Goal: Task Accomplishment & Management: Manage account settings

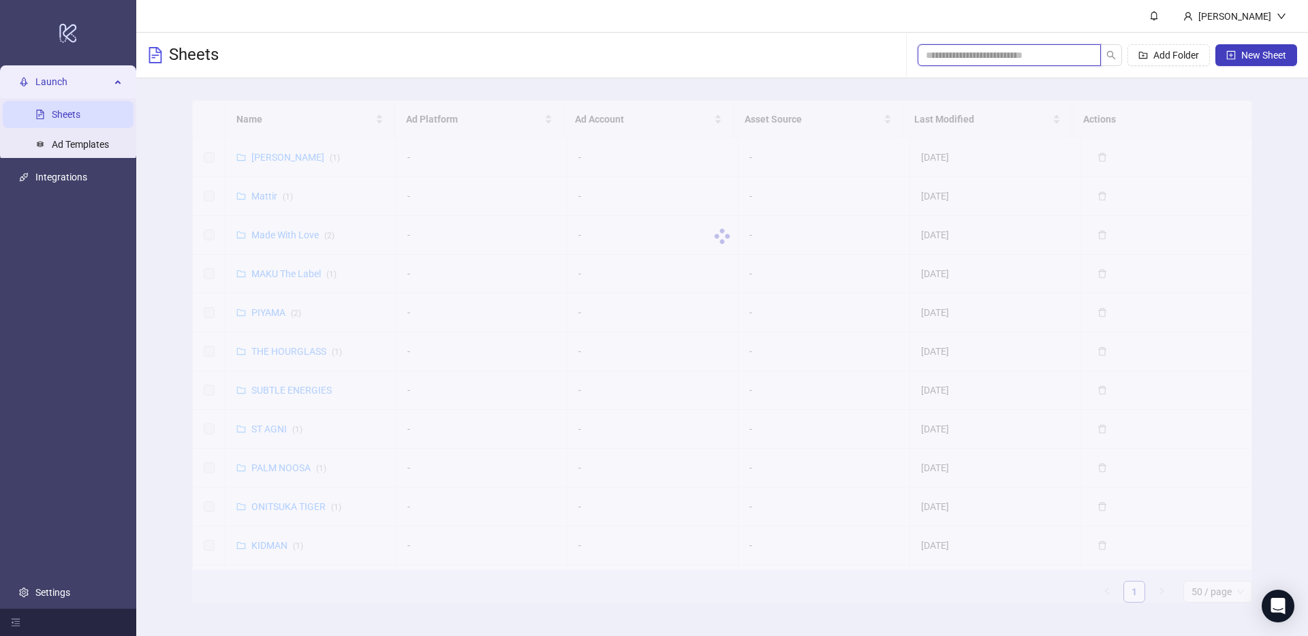
click at [978, 53] on input "search" at bounding box center [1004, 55] width 156 height 15
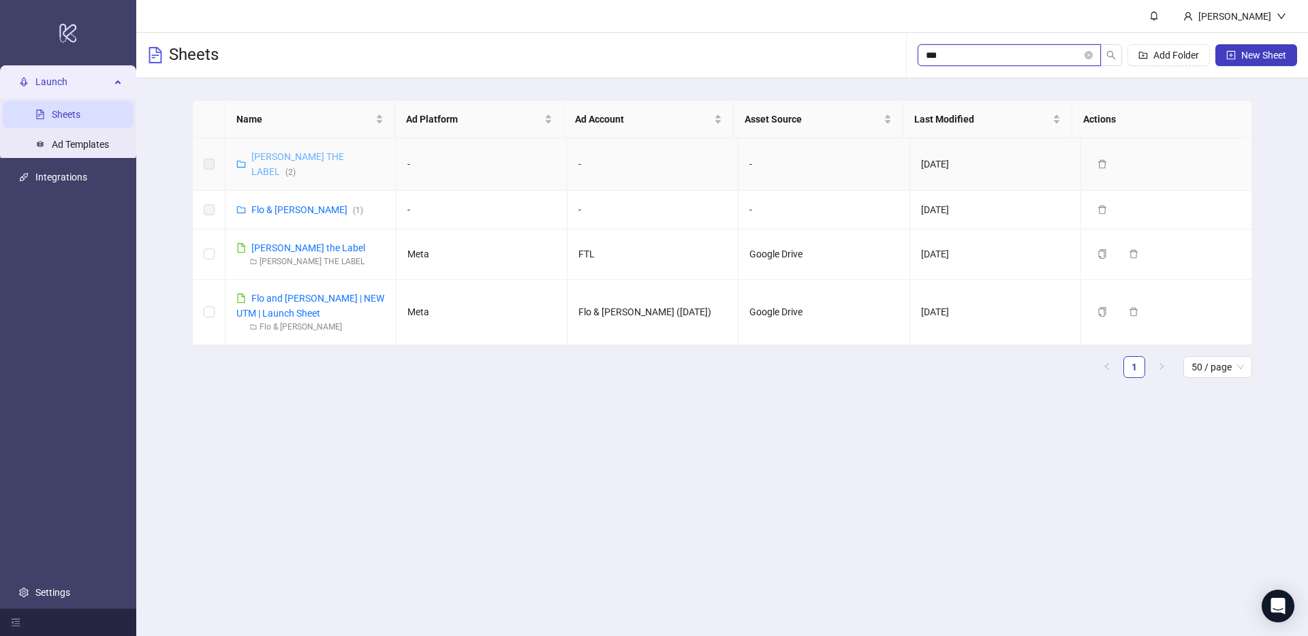
type input "***"
click at [284, 161] on link "[PERSON_NAME] THE LABEL ( 2 )" at bounding box center [297, 164] width 93 height 26
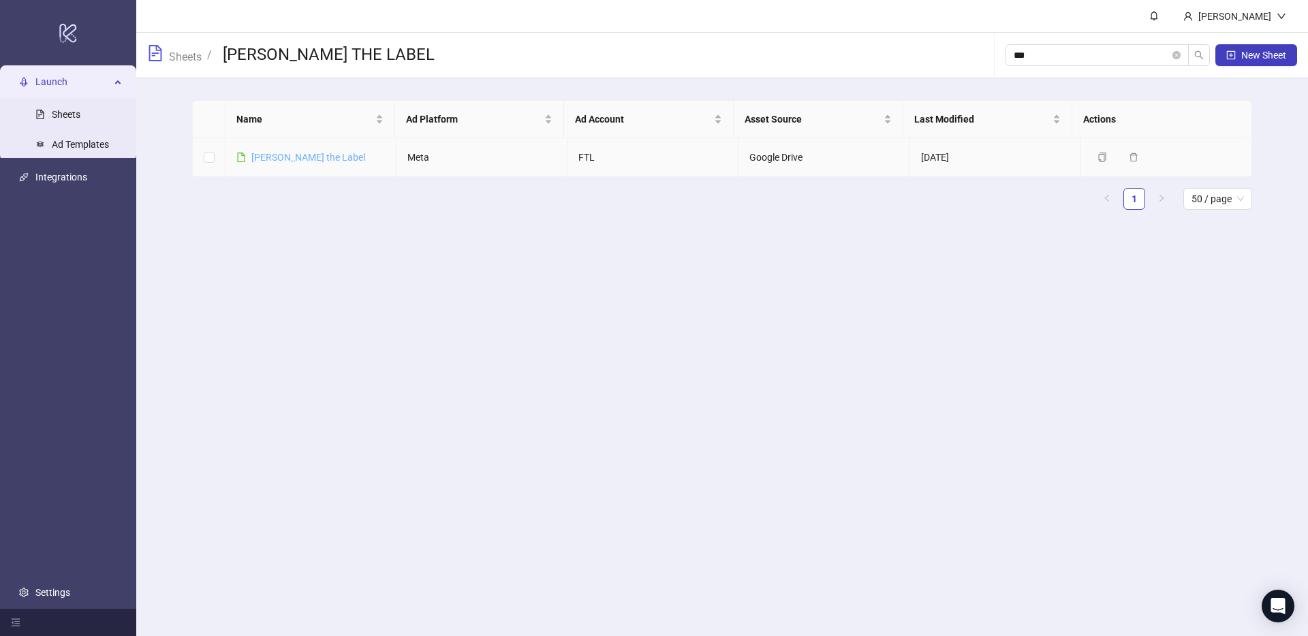
click at [290, 155] on link "[PERSON_NAME] the Label" at bounding box center [308, 157] width 114 height 11
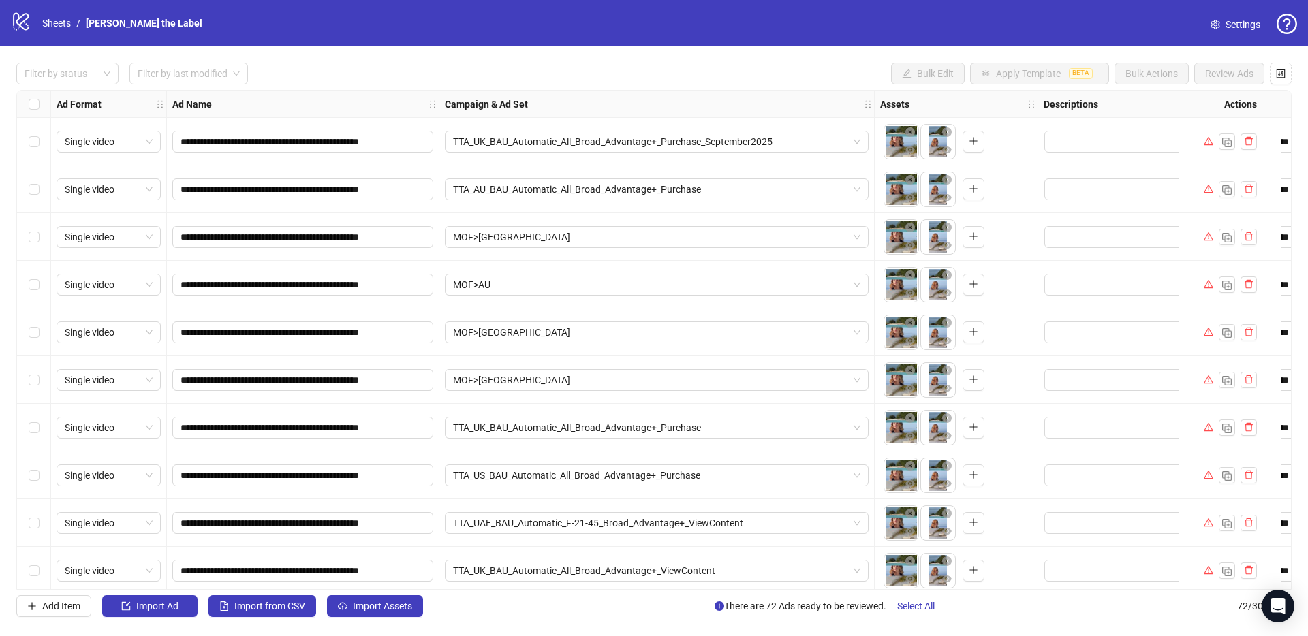
click at [1229, 34] on link "Settings" at bounding box center [1236, 25] width 72 height 22
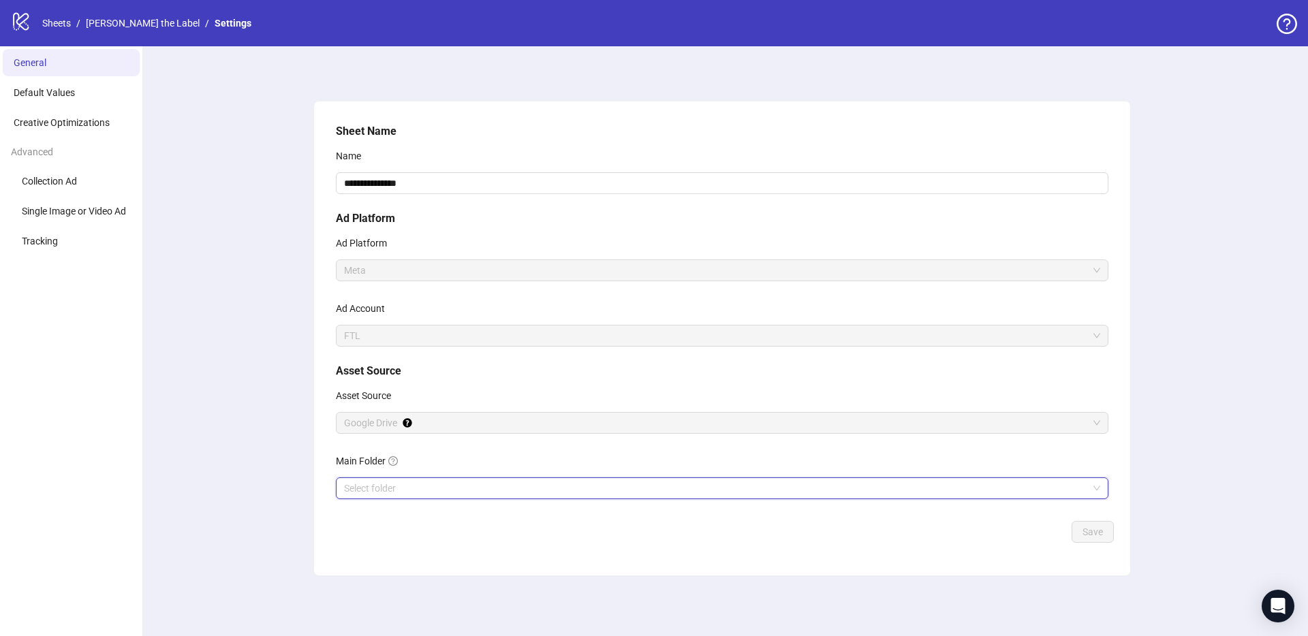
click at [811, 493] on input "Main Folder" at bounding box center [716, 488] width 744 height 20
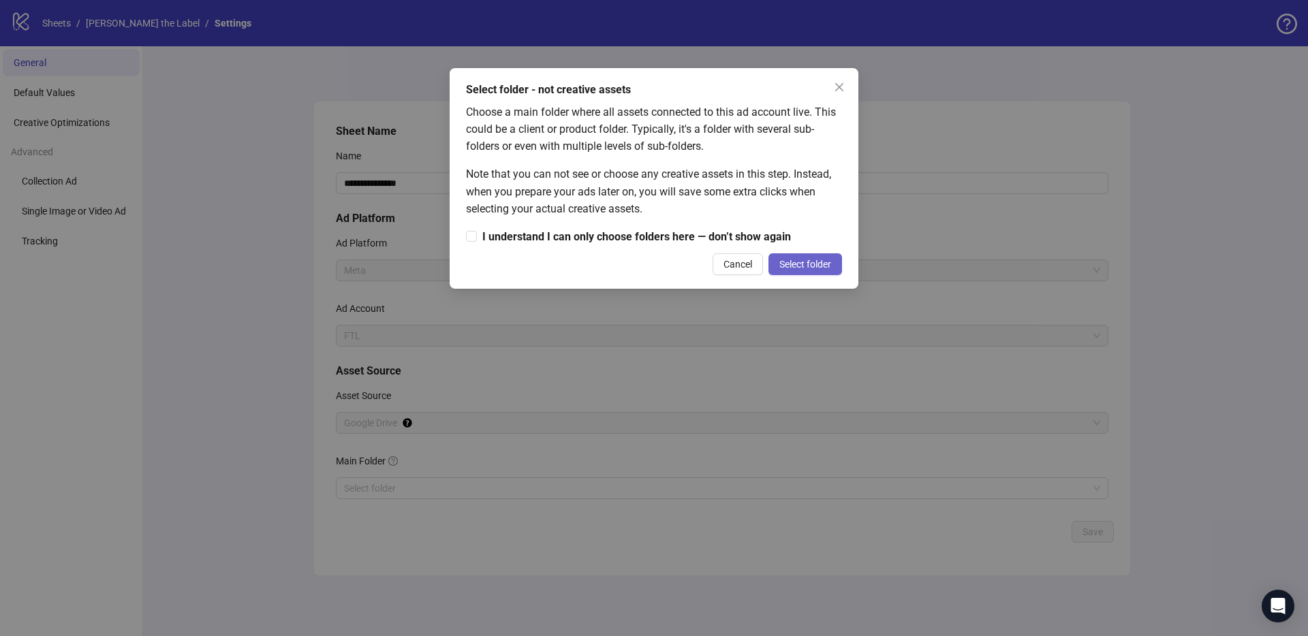
click at [797, 268] on span "Select folder" at bounding box center [806, 264] width 52 height 11
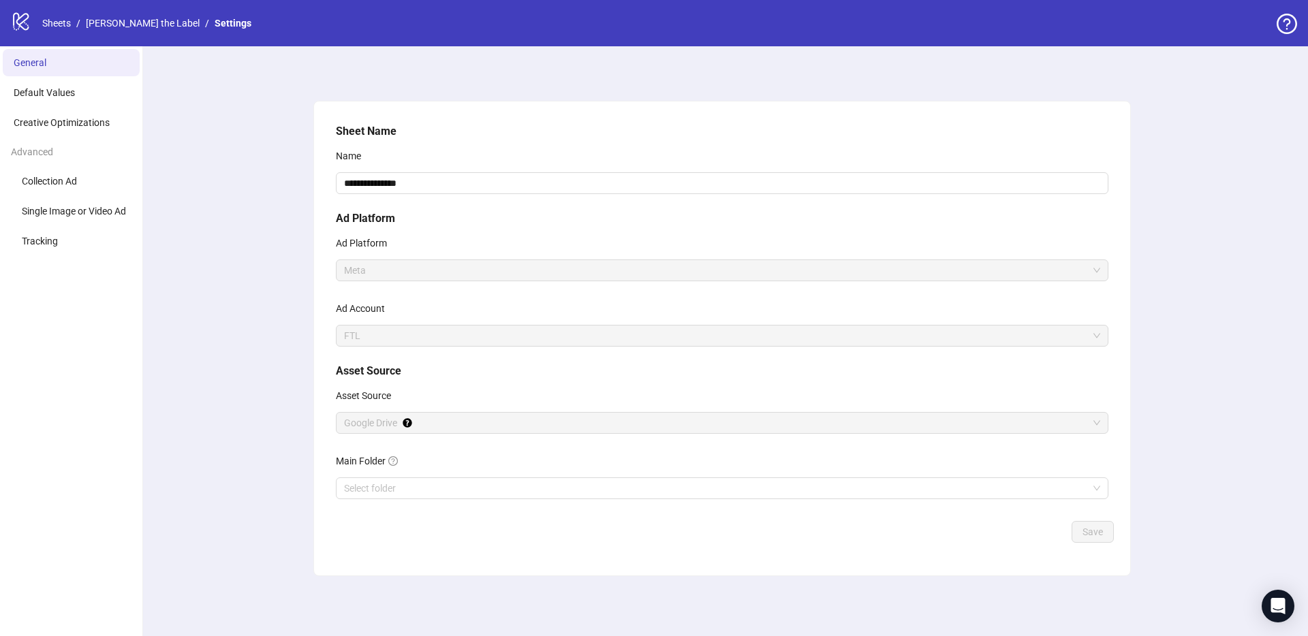
click at [390, 501] on div "**********" at bounding box center [722, 319] width 784 height 403
click at [389, 496] on input "Main Folder" at bounding box center [716, 488] width 744 height 20
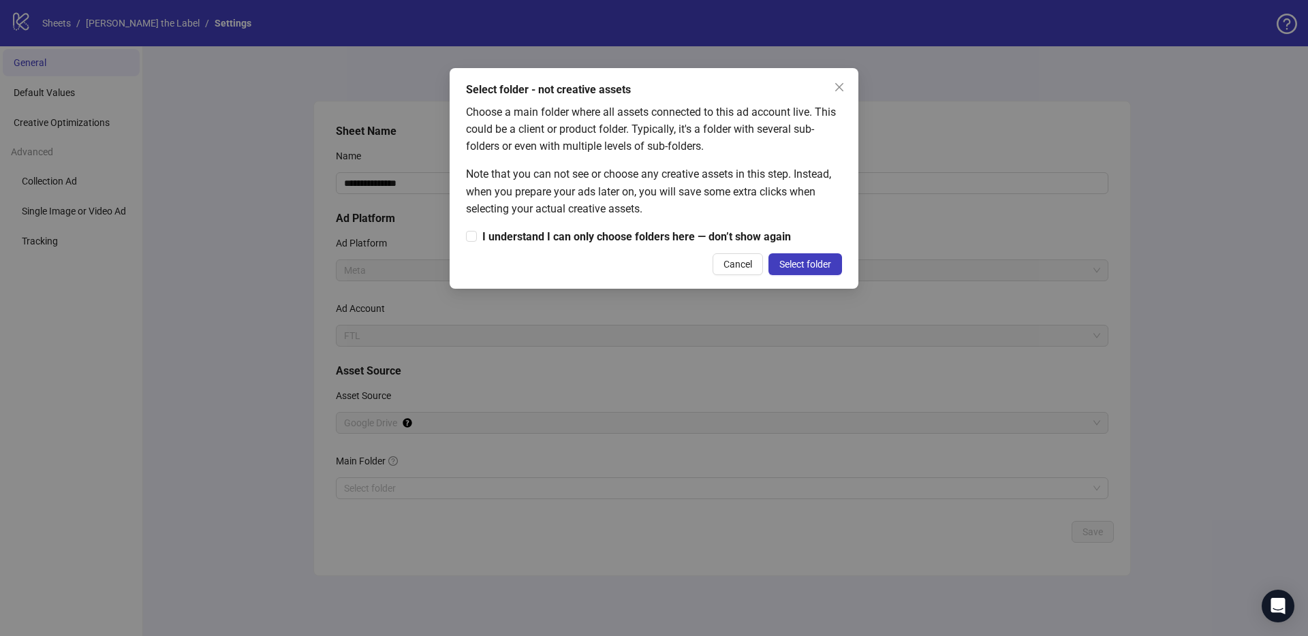
click at [786, 281] on div "Select folder - not creative assets Choose a main folder where all assets conne…" at bounding box center [654, 178] width 409 height 221
click at [794, 265] on span "Select folder" at bounding box center [806, 264] width 52 height 11
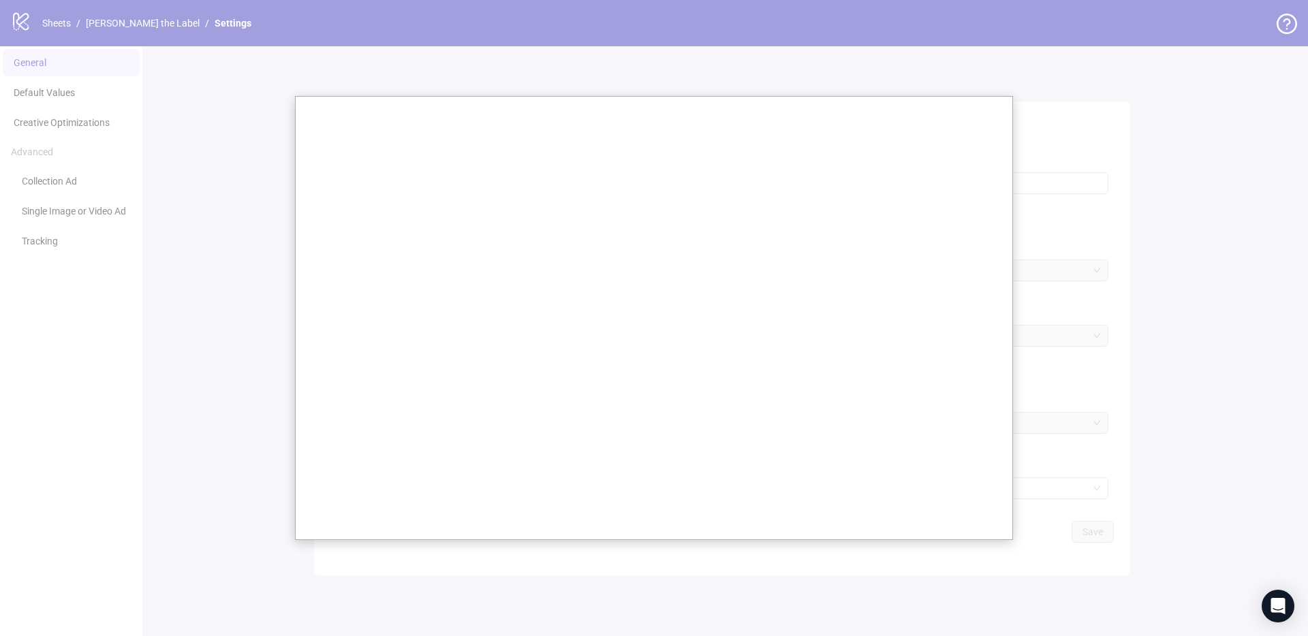
click at [239, 461] on div at bounding box center [654, 318] width 1308 height 636
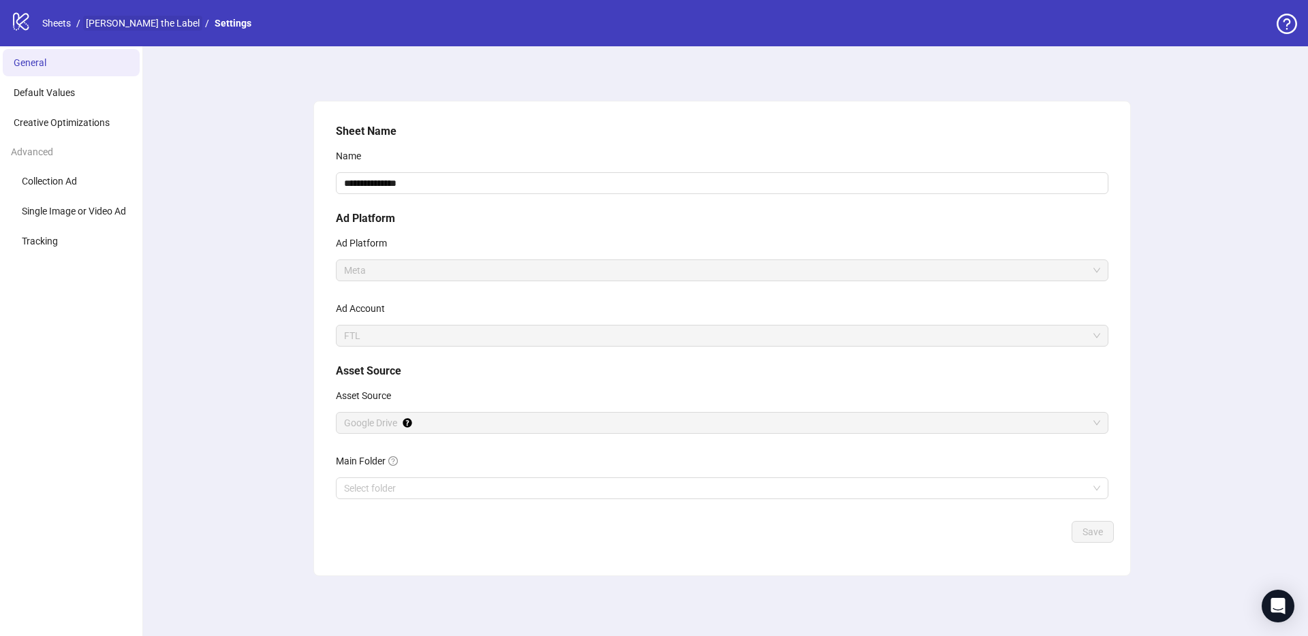
click at [108, 27] on link "[PERSON_NAME] the Label" at bounding box center [142, 23] width 119 height 15
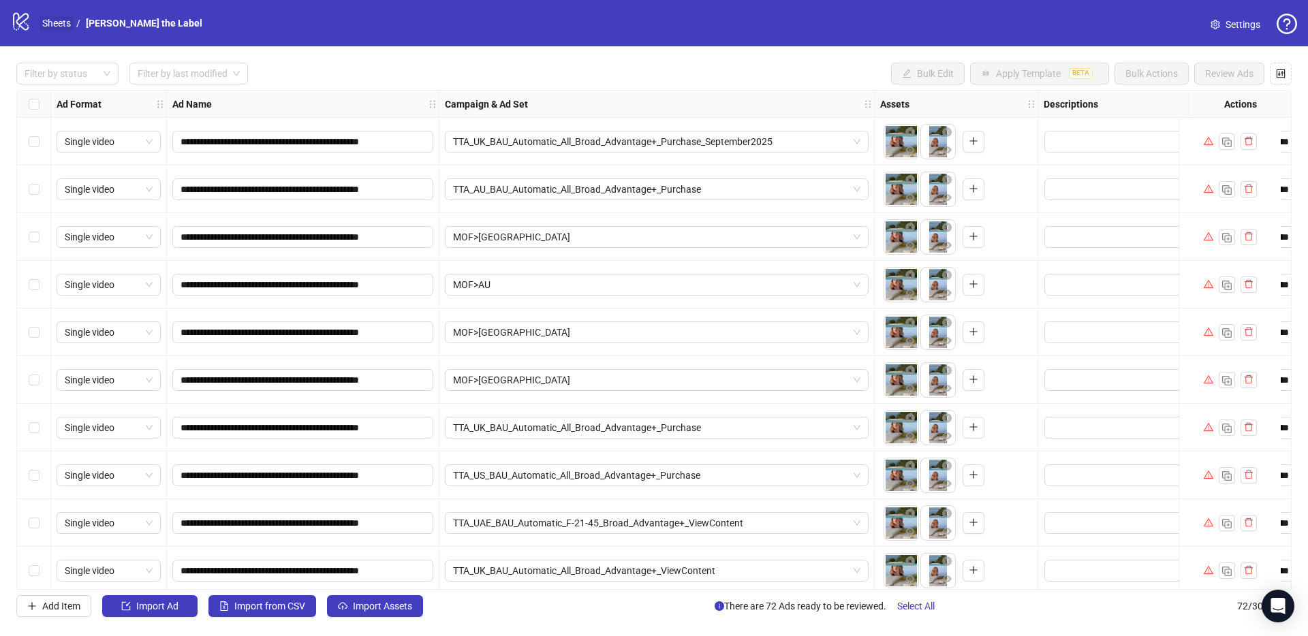
click at [61, 20] on link "Sheets" at bounding box center [57, 23] width 34 height 15
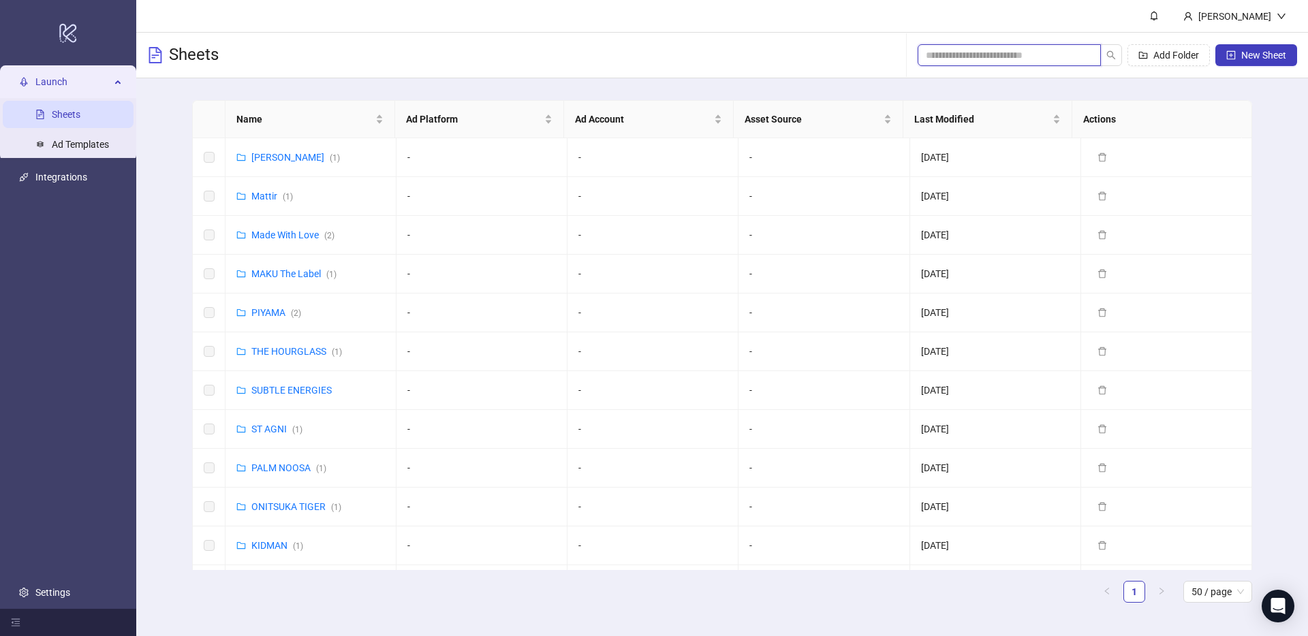
click at [966, 56] on input "search" at bounding box center [1004, 55] width 156 height 15
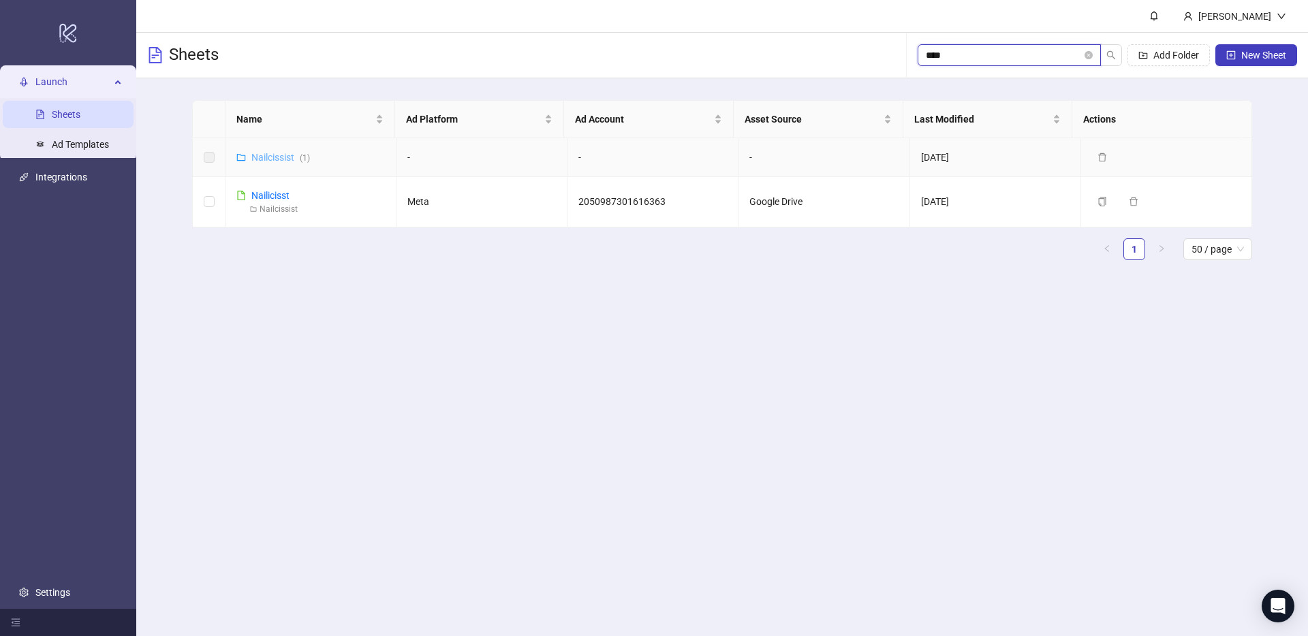
type input "****"
click at [273, 154] on link "Nailcissist ( 1 )" at bounding box center [280, 157] width 59 height 11
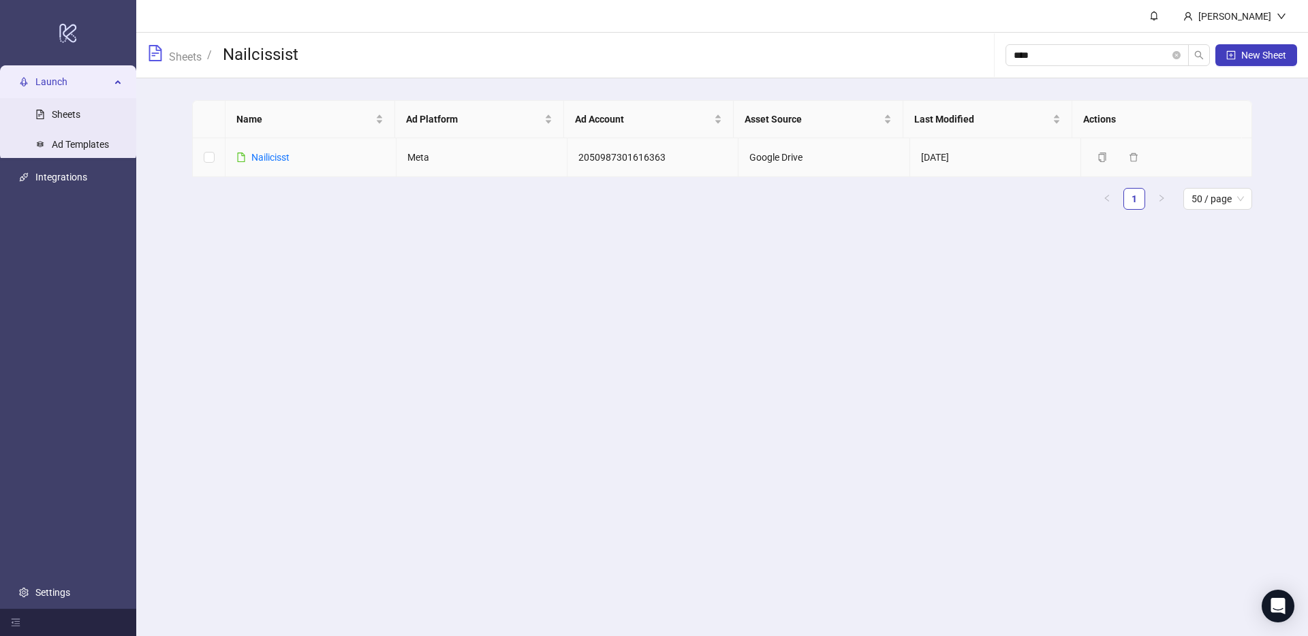
click at [273, 154] on link "Nailicisst" at bounding box center [270, 157] width 38 height 11
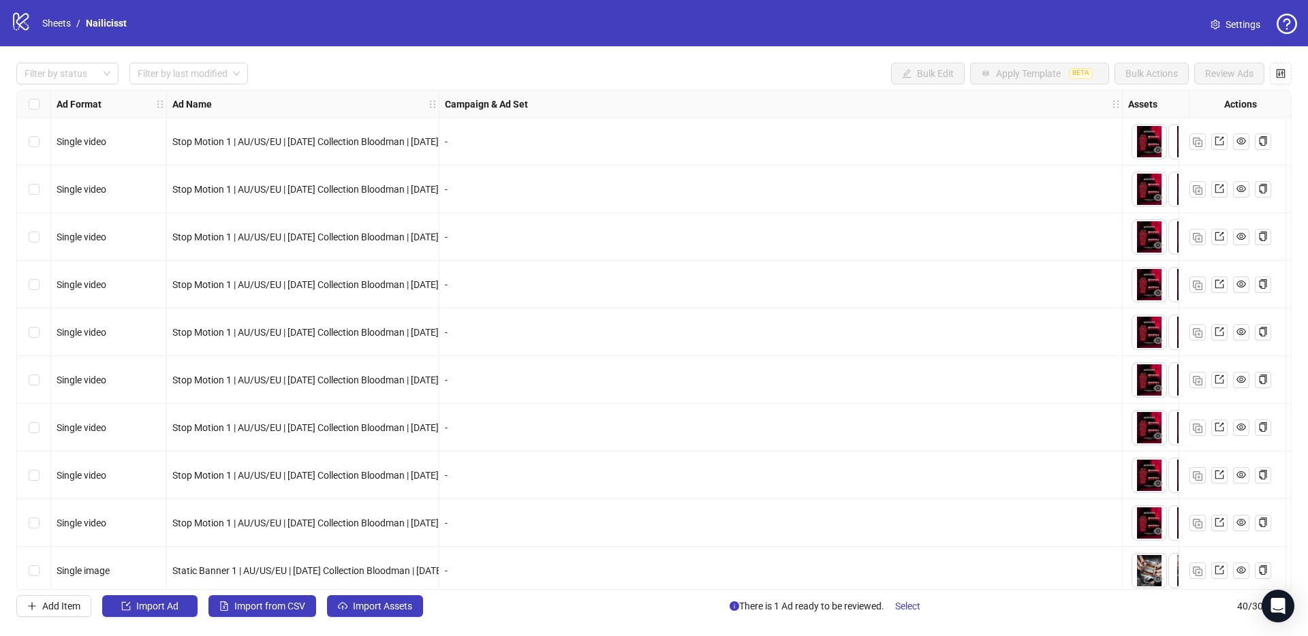
click at [1245, 20] on span "Settings" at bounding box center [1243, 24] width 35 height 15
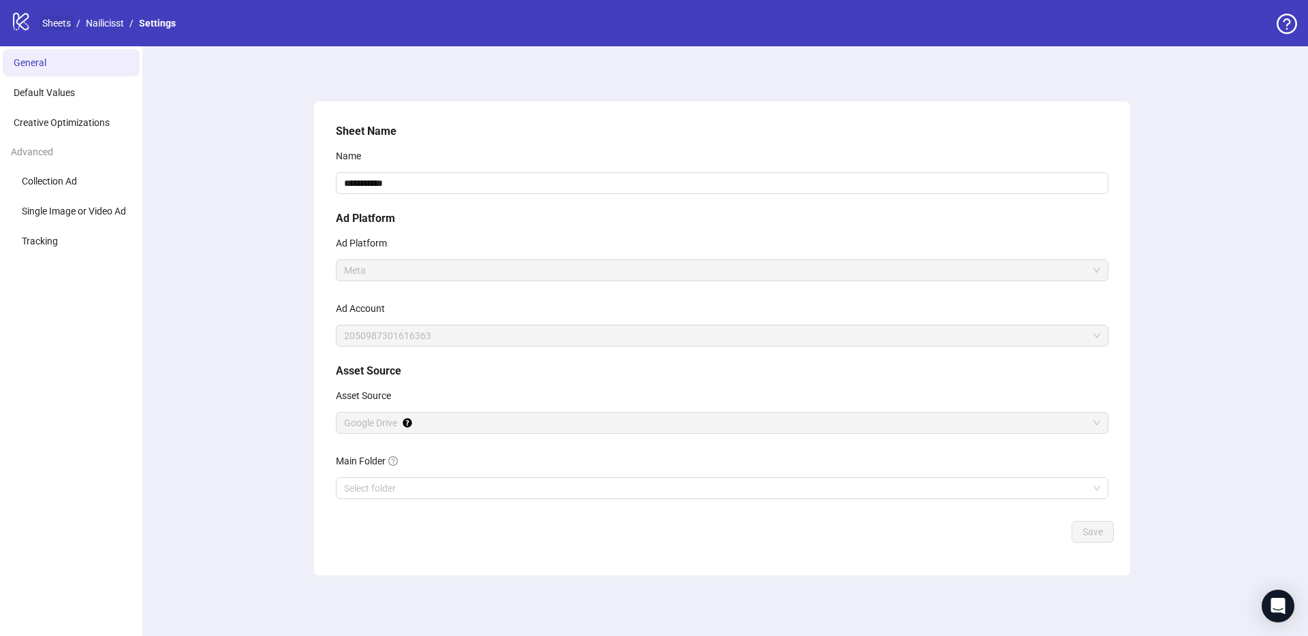
click at [50, 24] on link "Sheets" at bounding box center [57, 23] width 34 height 15
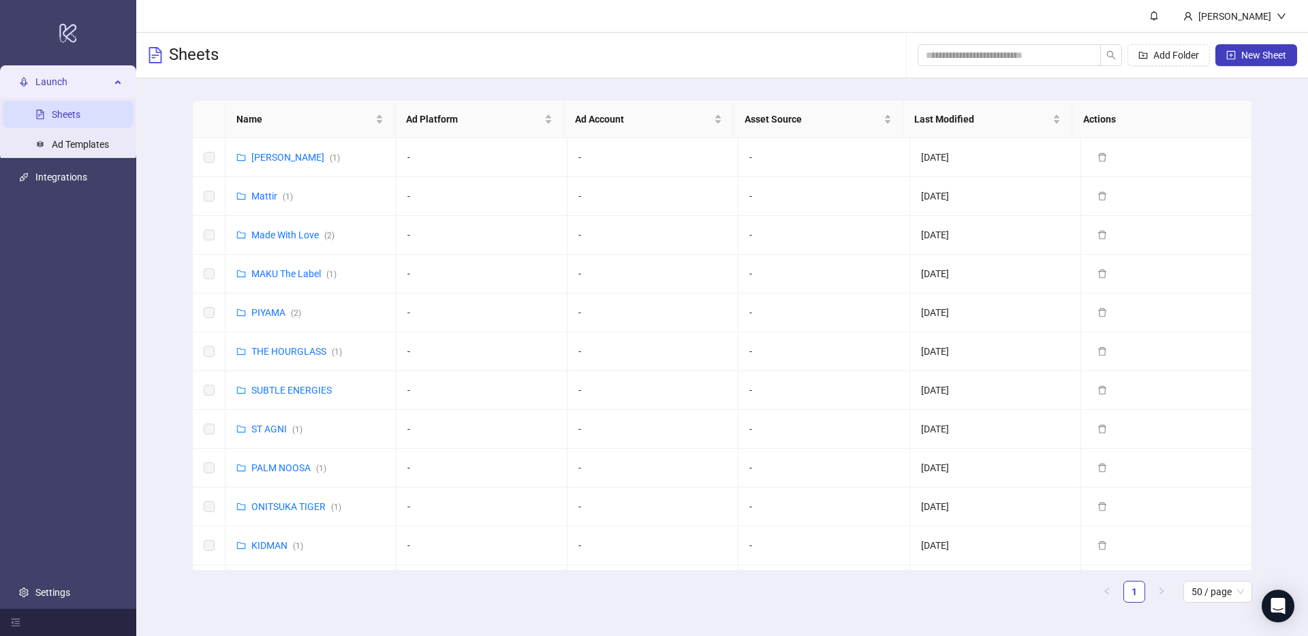
click at [977, 43] on div "Add Folder New Sheet" at bounding box center [1108, 55] width 380 height 44
click at [981, 51] on input "search" at bounding box center [1004, 55] width 156 height 15
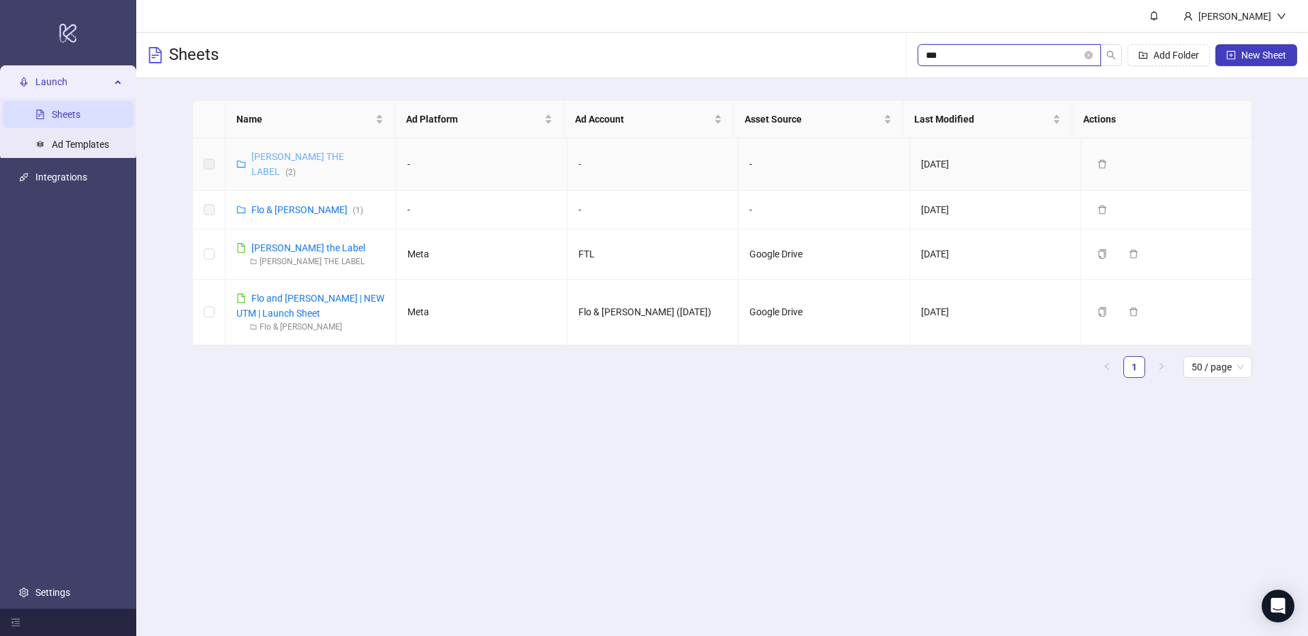
type input "***"
click at [283, 158] on link "FLOOK THE LABEL ( 2 )" at bounding box center [297, 164] width 93 height 26
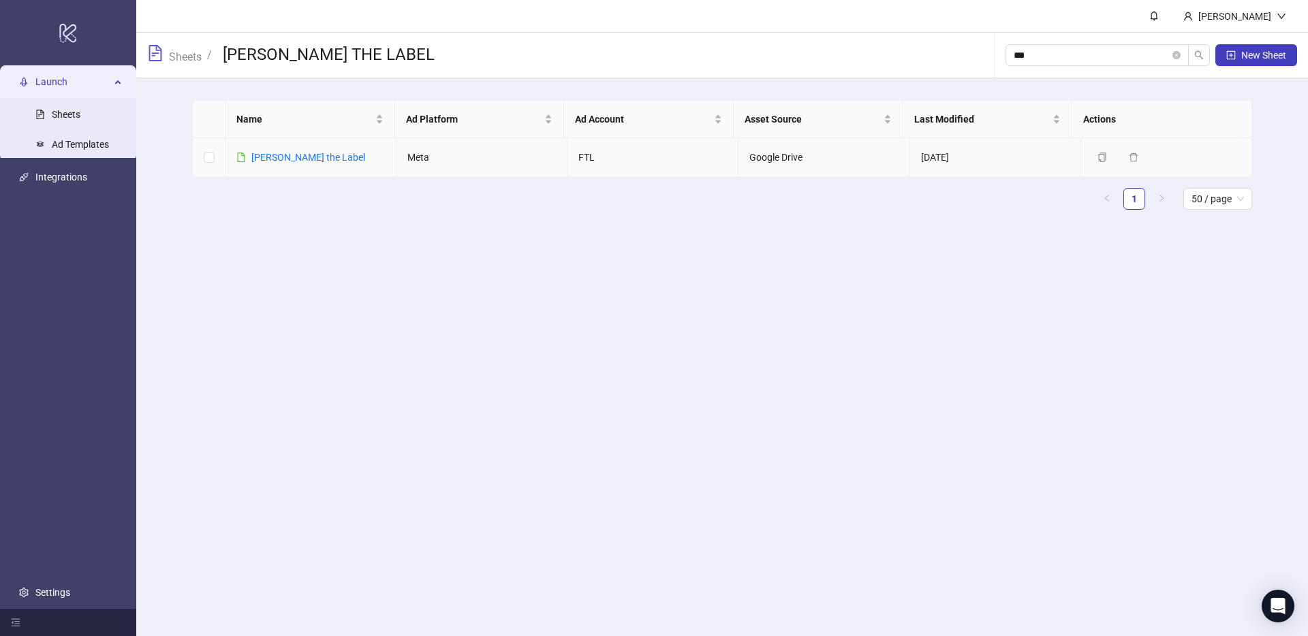
click at [283, 158] on link "[PERSON_NAME] the Label" at bounding box center [308, 157] width 114 height 11
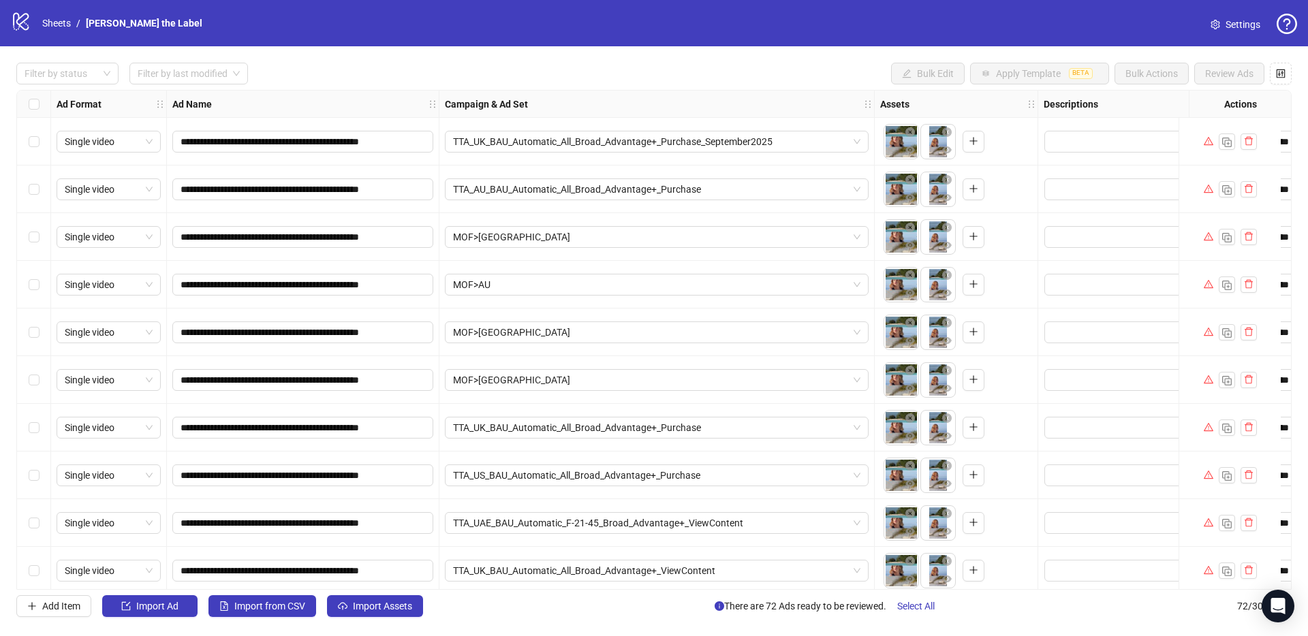
click at [1235, 33] on link "Settings" at bounding box center [1236, 25] width 72 height 22
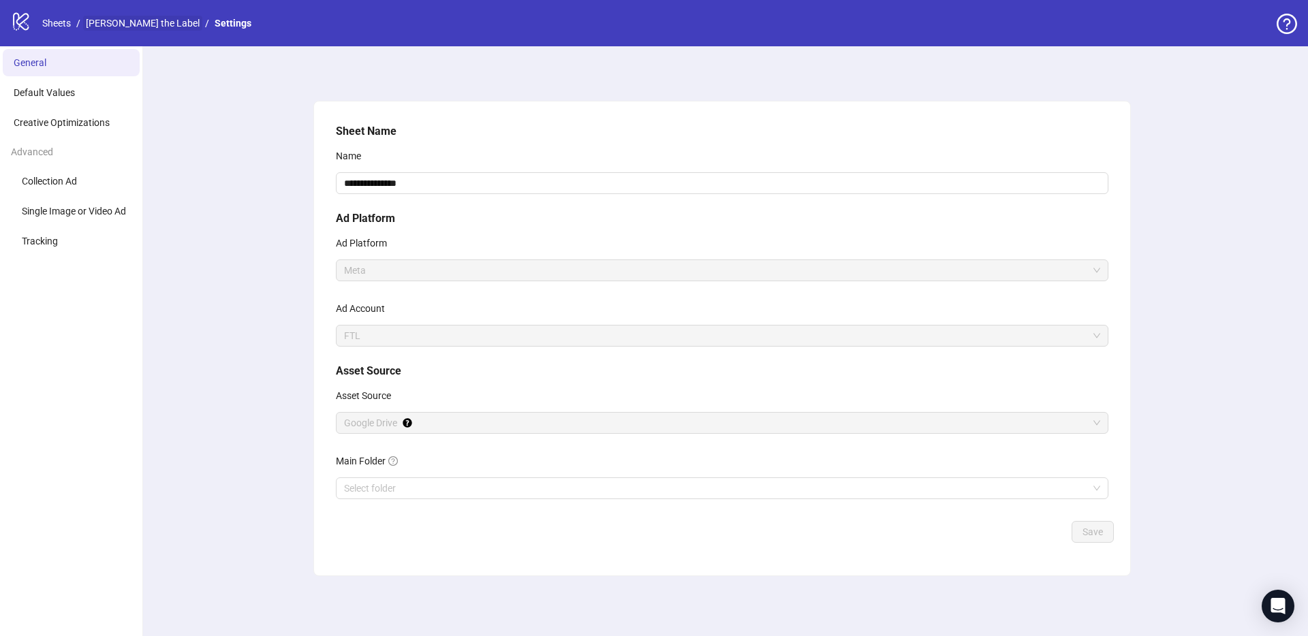
click at [120, 27] on link "[PERSON_NAME] the Label" at bounding box center [142, 23] width 119 height 15
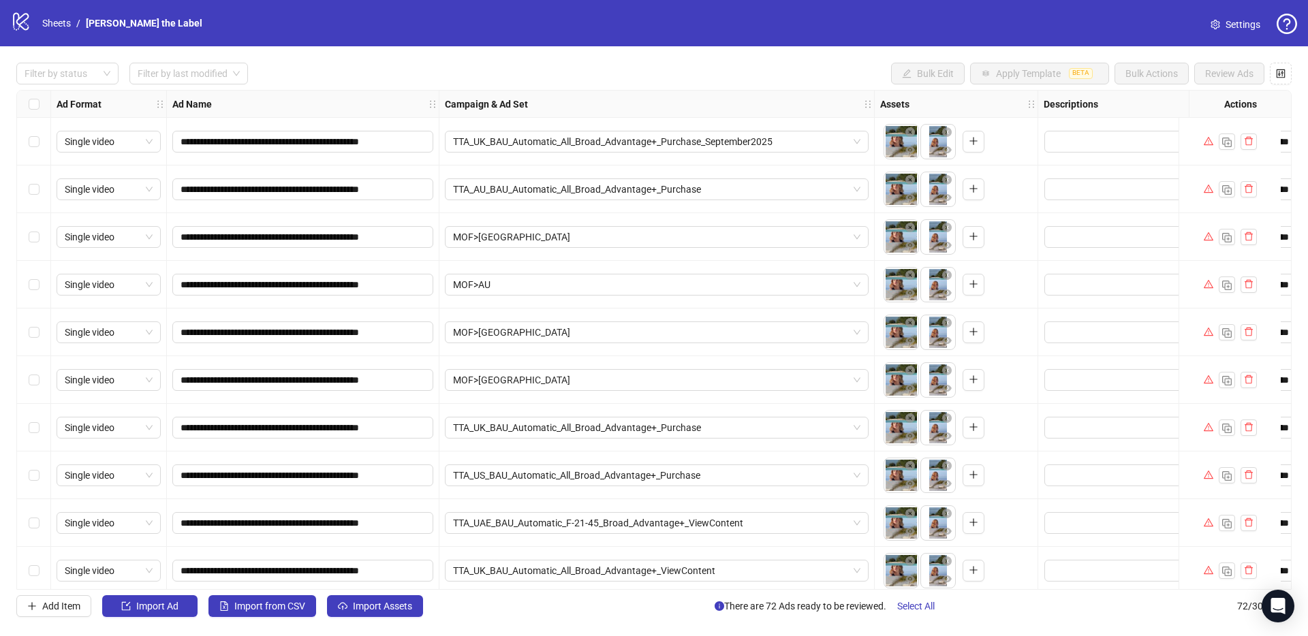
click at [1239, 20] on span "Settings" at bounding box center [1243, 24] width 35 height 15
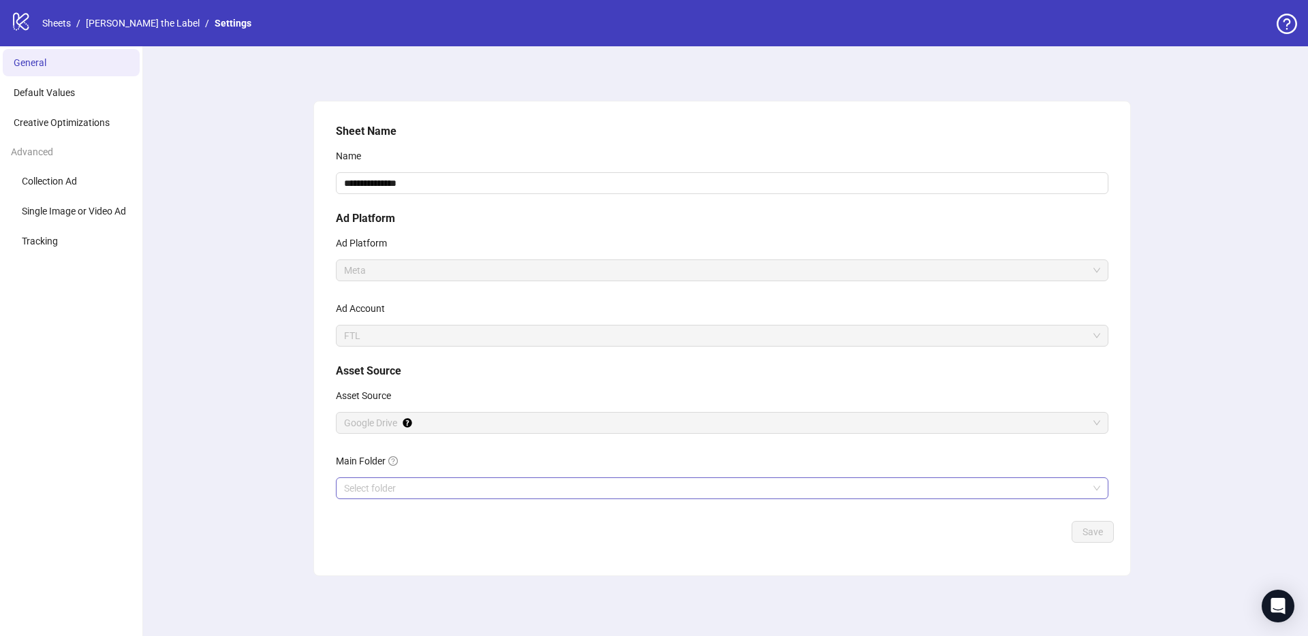
click at [414, 485] on input "Main Folder" at bounding box center [716, 488] width 744 height 20
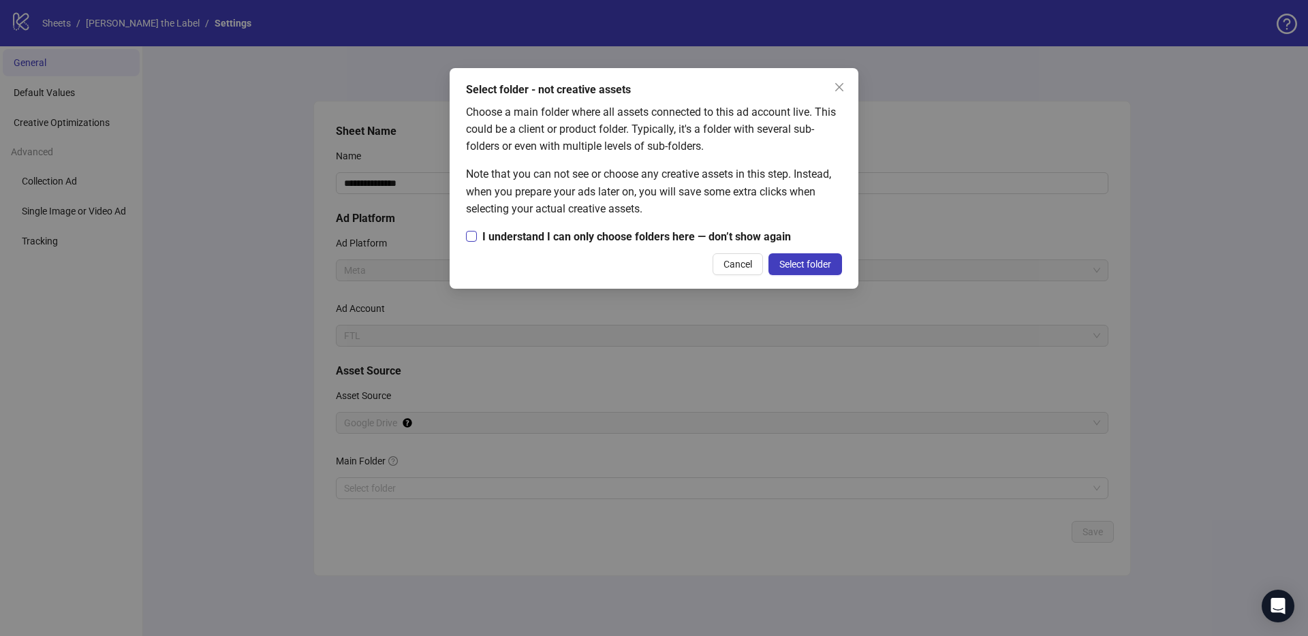
click at [578, 236] on span "I understand I can only choose folders here — don’t show again" at bounding box center [637, 236] width 320 height 17
click at [790, 270] on button "Select folder" at bounding box center [806, 264] width 74 height 22
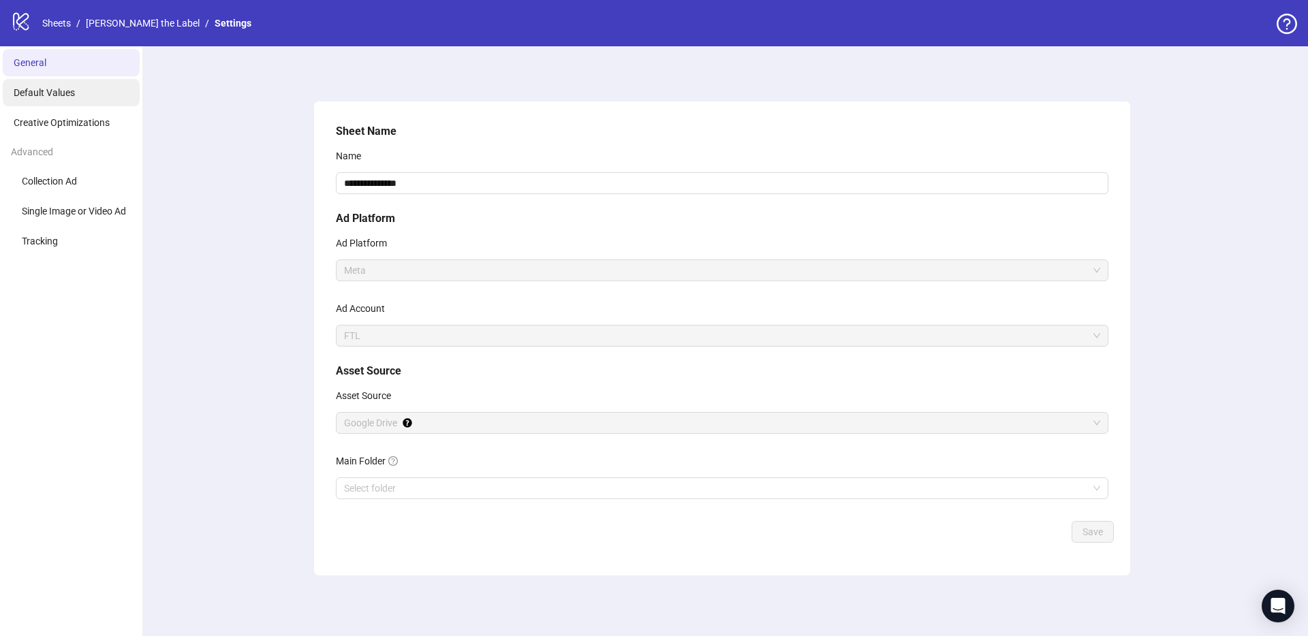
click at [86, 95] on li "Default Values" at bounding box center [71, 92] width 137 height 27
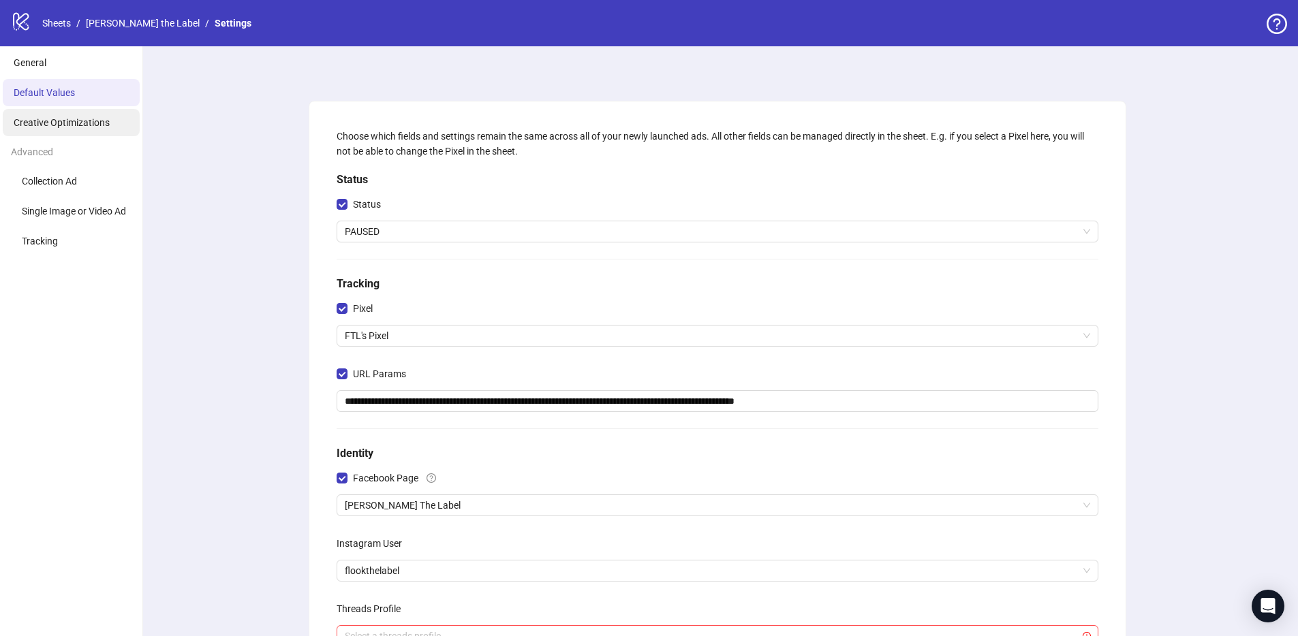
click at [53, 117] on span "Creative Optimizations" at bounding box center [62, 122] width 96 height 11
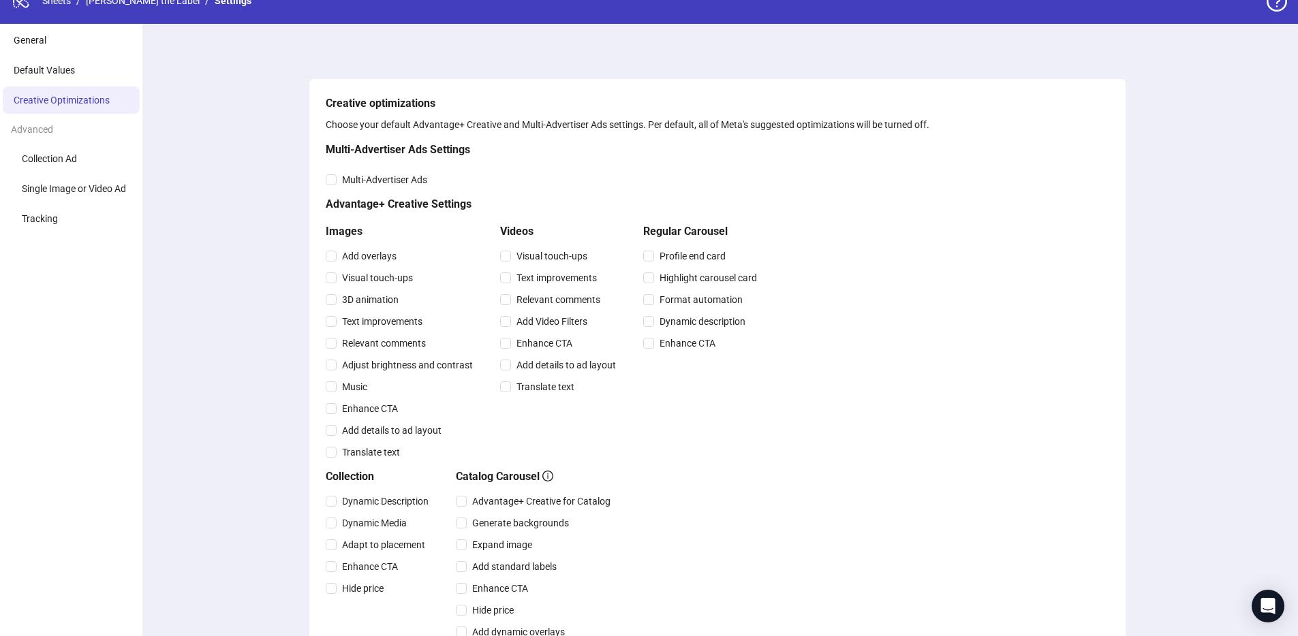
scroll to position [20, 0]
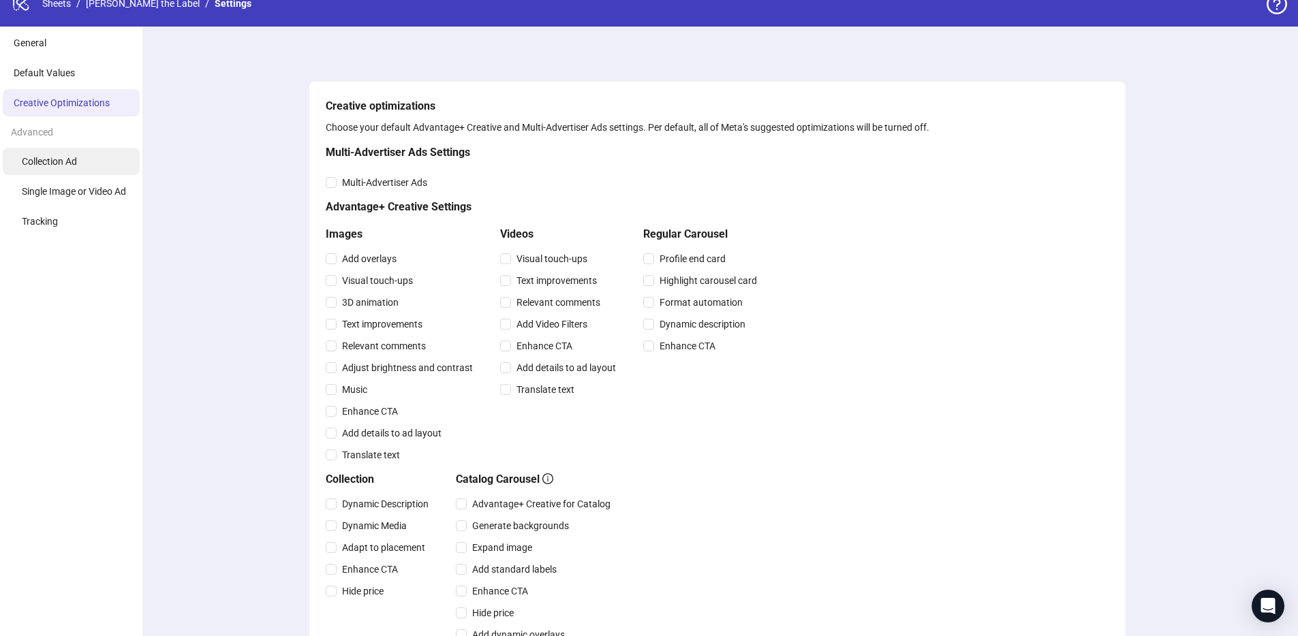
click at [80, 165] on li "Collection Ad" at bounding box center [71, 161] width 137 height 27
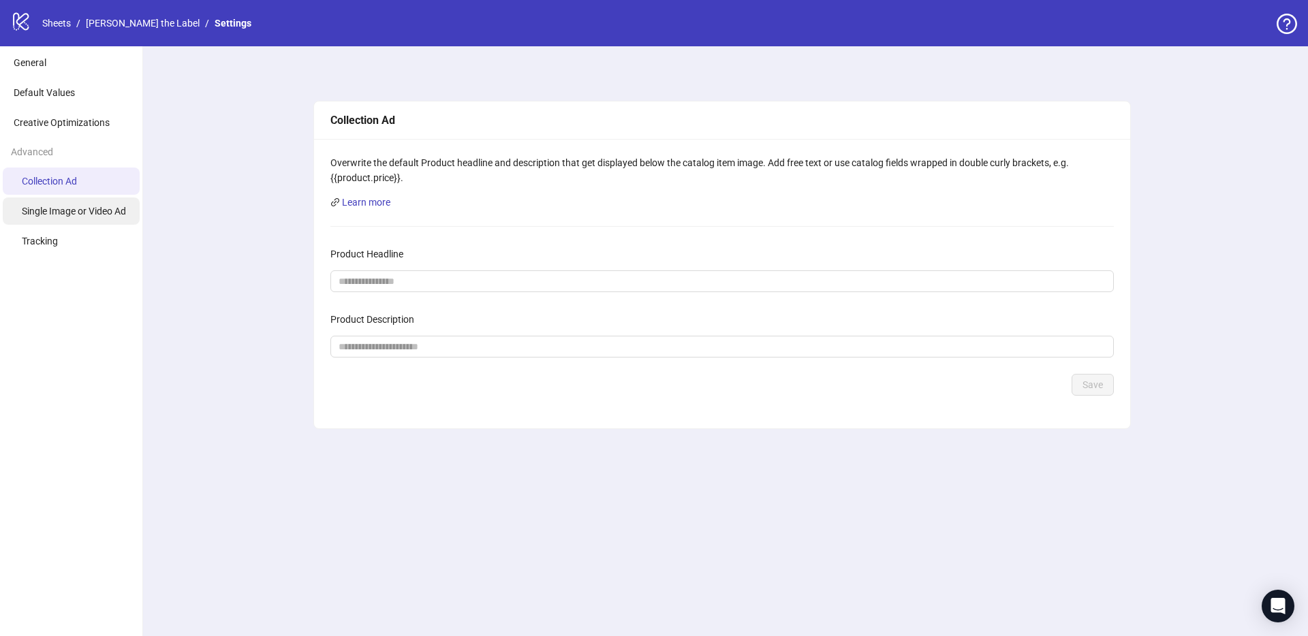
click at [93, 212] on span "Single Image or Video Ad" at bounding box center [74, 211] width 104 height 11
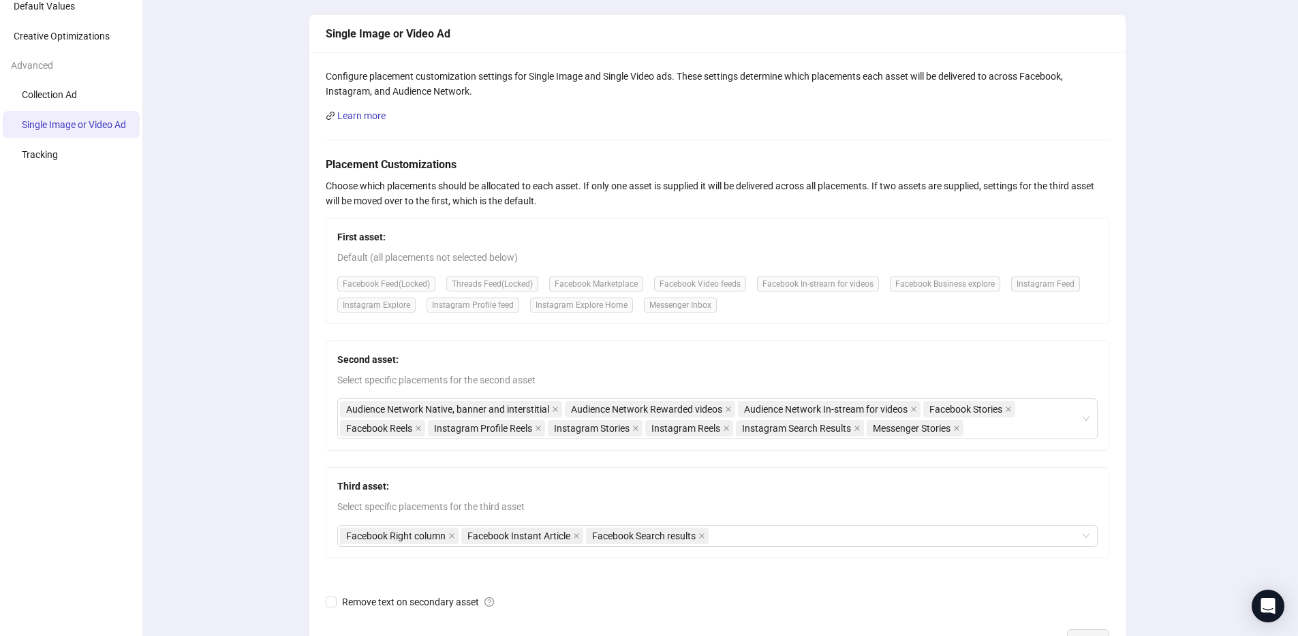
scroll to position [189, 0]
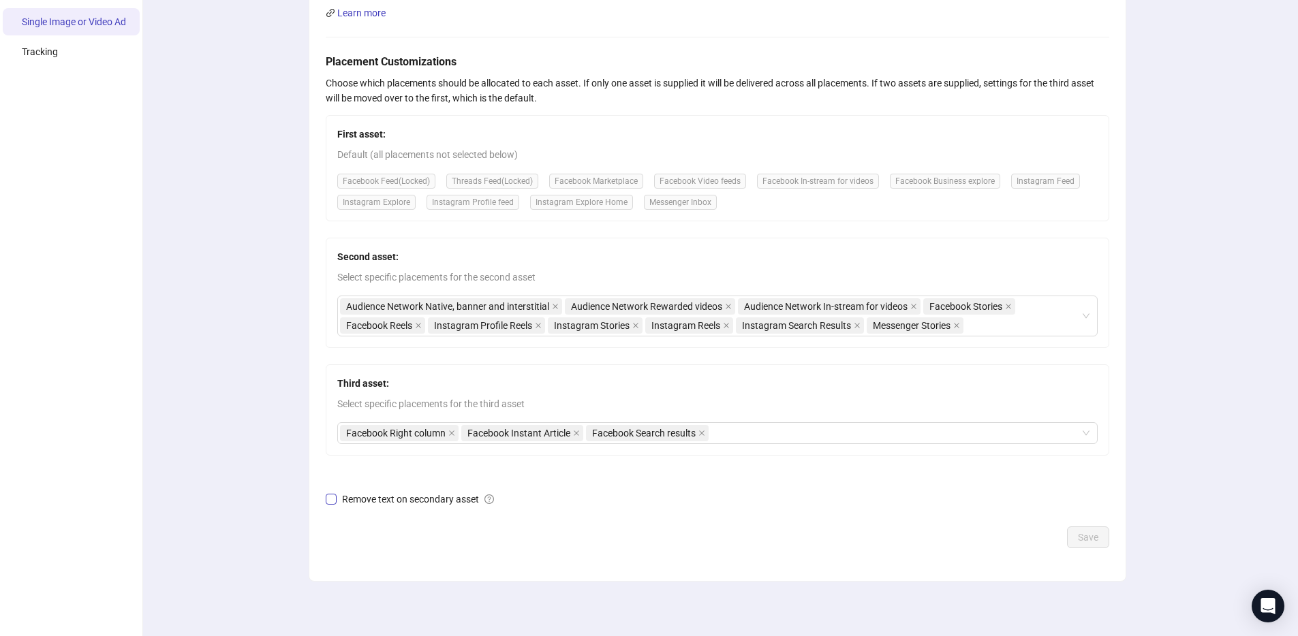
click at [406, 504] on span "Remove text on secondary asset" at bounding box center [418, 499] width 163 height 15
click at [1083, 534] on span "Save" at bounding box center [1088, 537] width 20 height 11
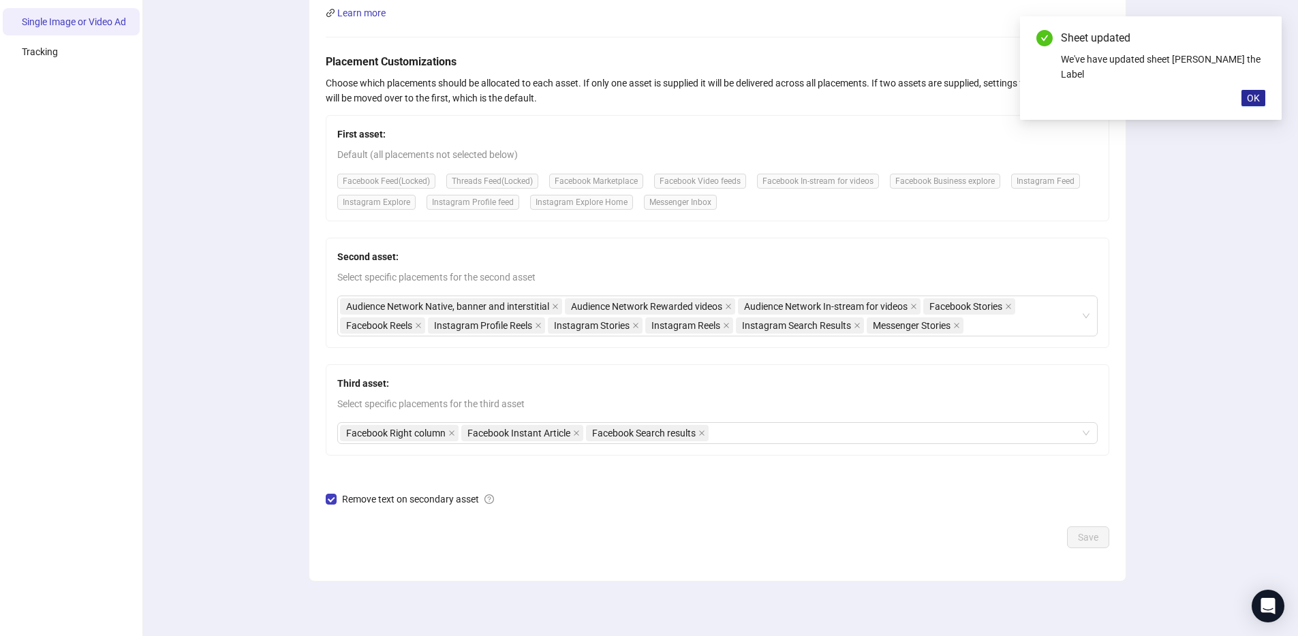
click at [1251, 90] on button "OK" at bounding box center [1254, 98] width 24 height 16
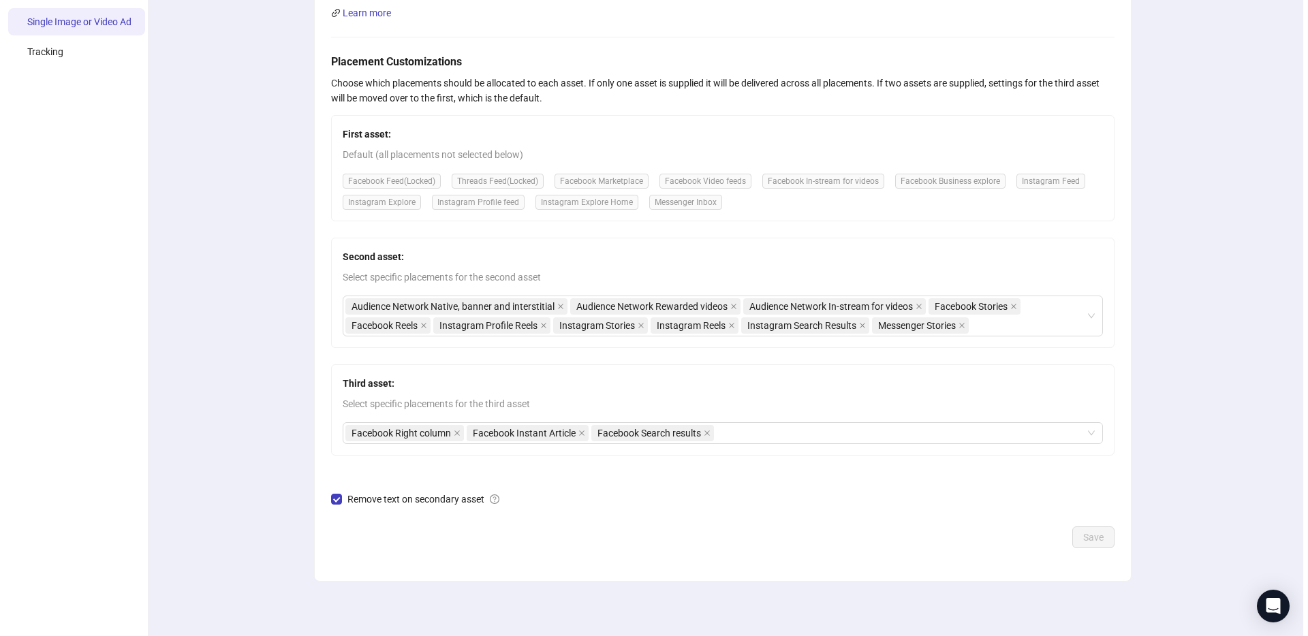
scroll to position [0, 0]
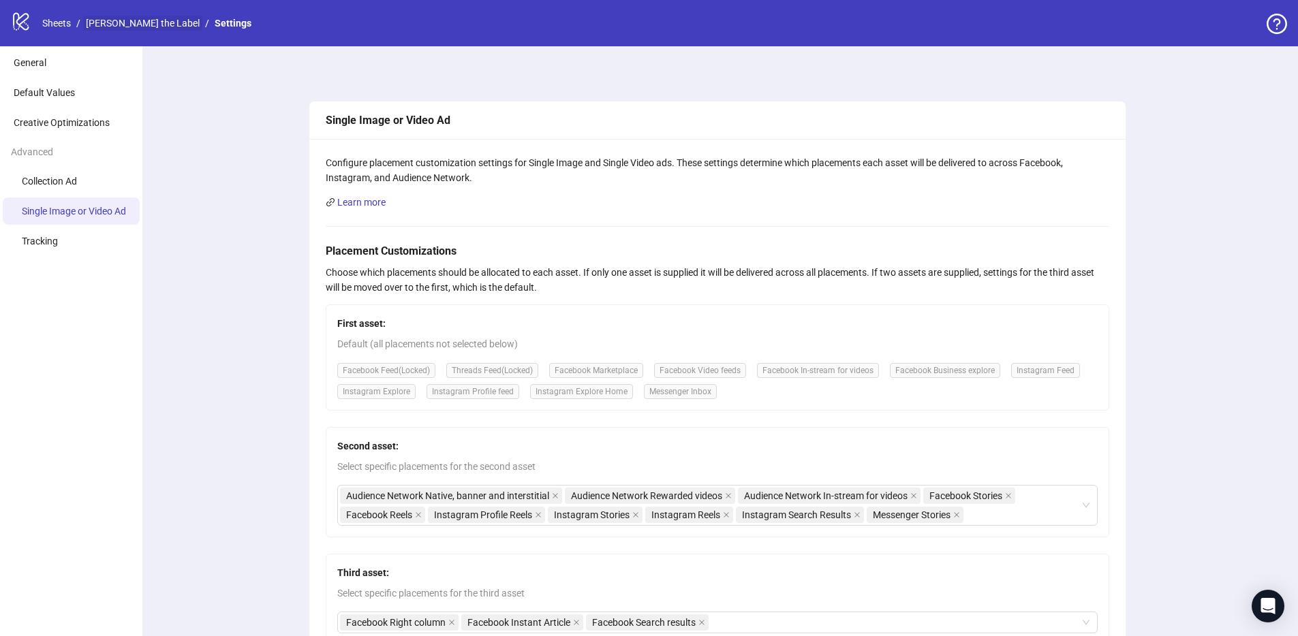
click at [102, 23] on link "FLook the Label" at bounding box center [142, 23] width 119 height 15
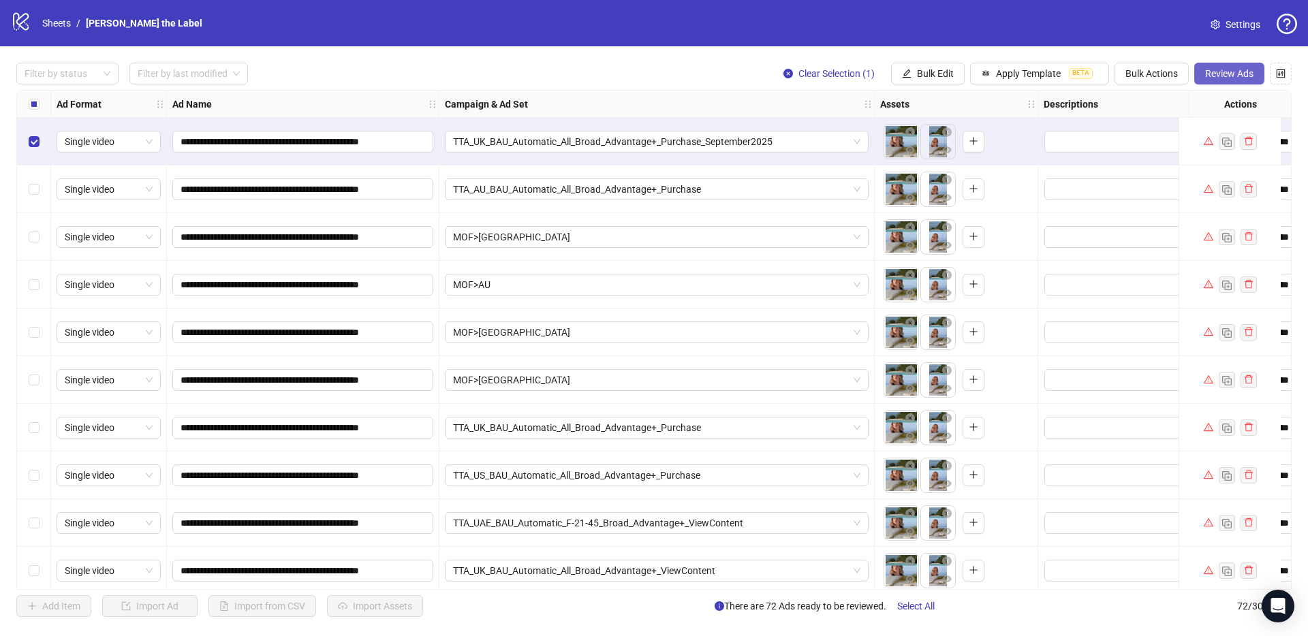
click at [1222, 75] on span "Review Ads" at bounding box center [1229, 73] width 48 height 11
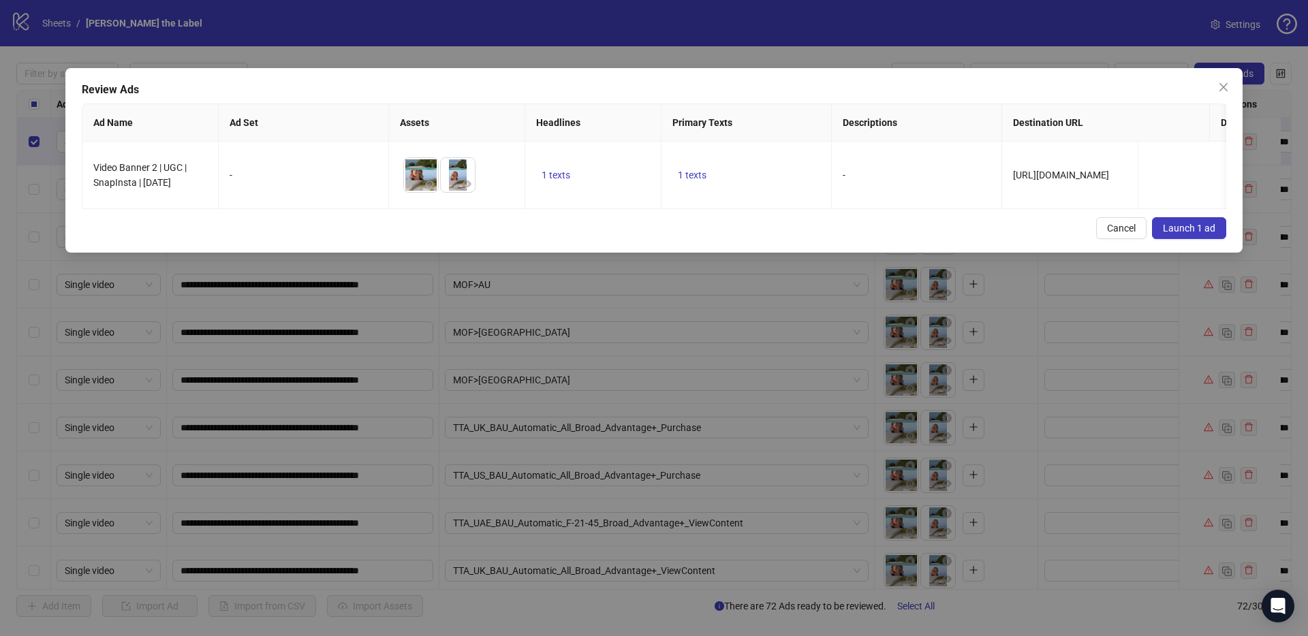
click at [1179, 232] on button "Launch 1 ad" at bounding box center [1189, 228] width 74 height 22
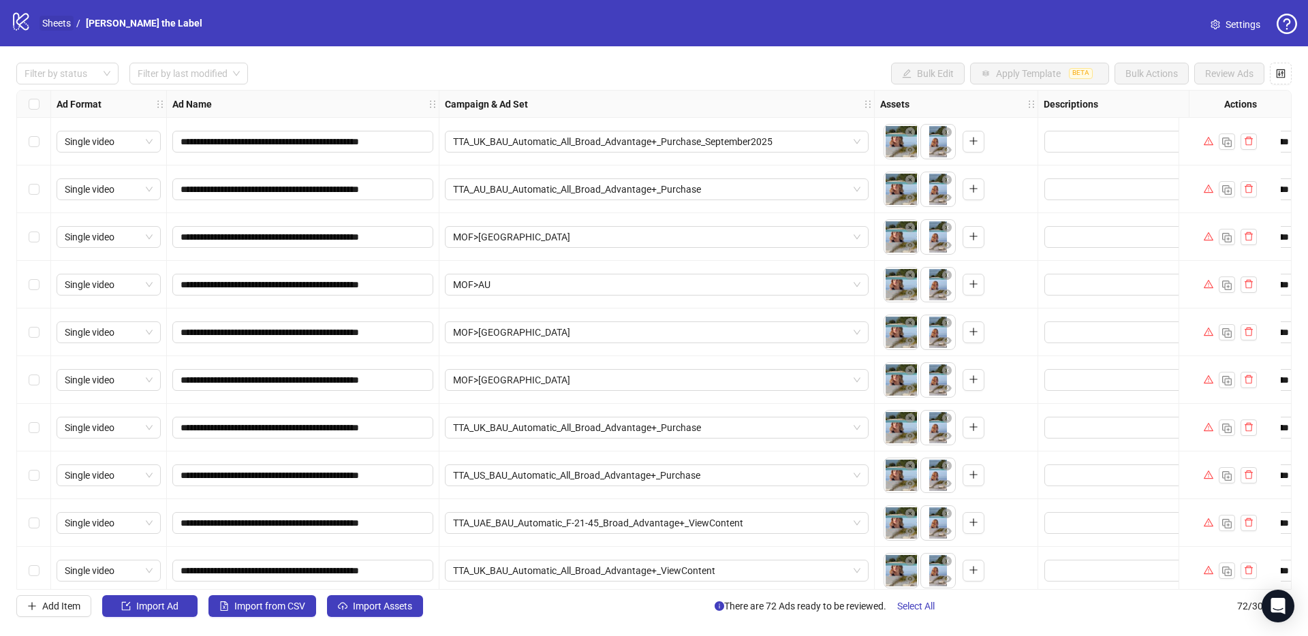
click at [52, 24] on link "Sheets" at bounding box center [57, 23] width 34 height 15
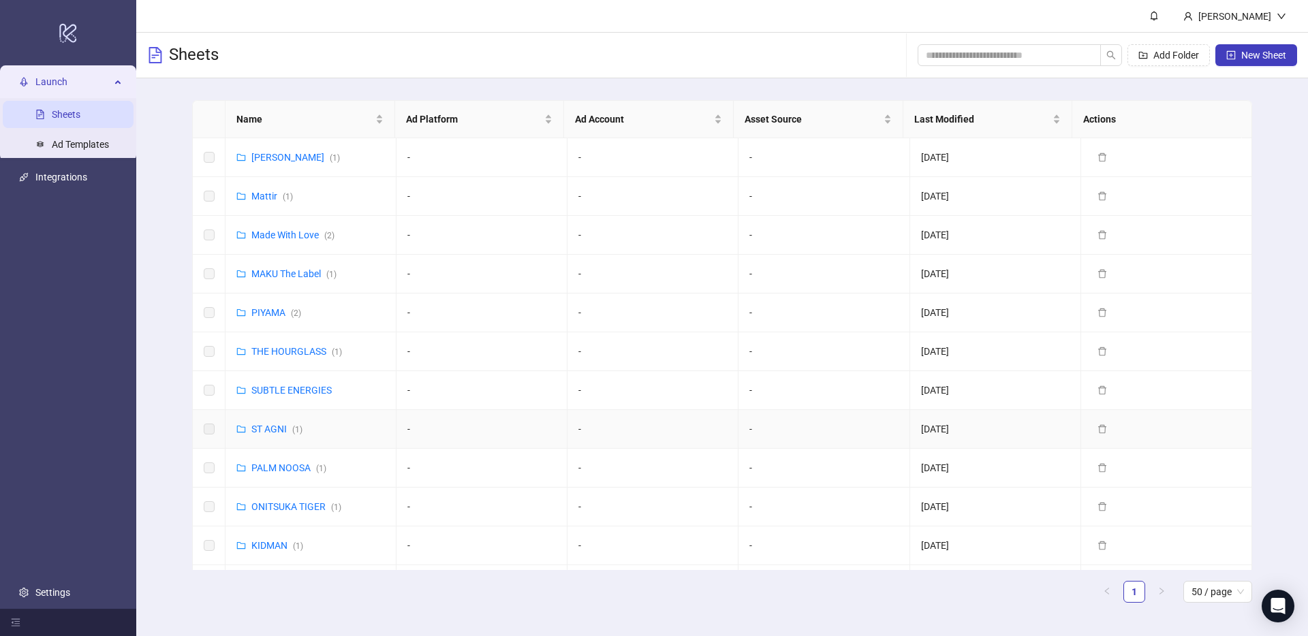
click at [262, 436] on div "ST AGNI ( 1 )" at bounding box center [276, 429] width 51 height 15
click at [262, 435] on div "ST AGNI ( 1 )" at bounding box center [276, 429] width 51 height 15
click at [267, 431] on link "ST AGNI ( 1 )" at bounding box center [276, 429] width 51 height 11
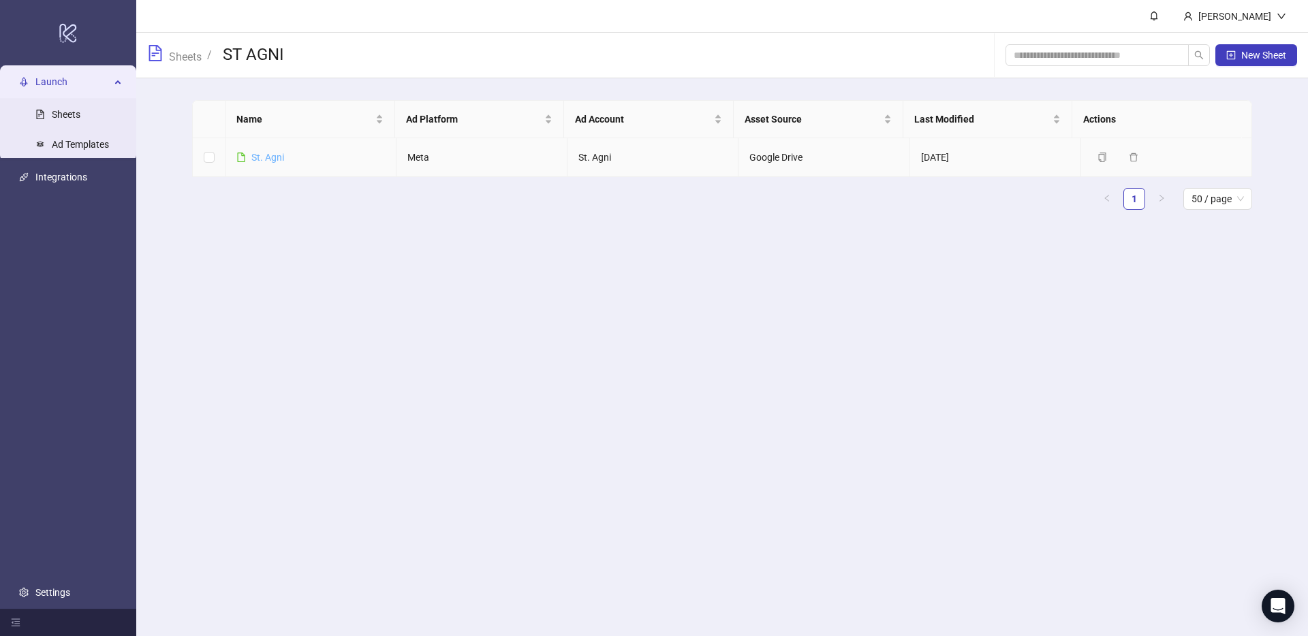
click at [264, 155] on link "St. Agni" at bounding box center [267, 157] width 33 height 11
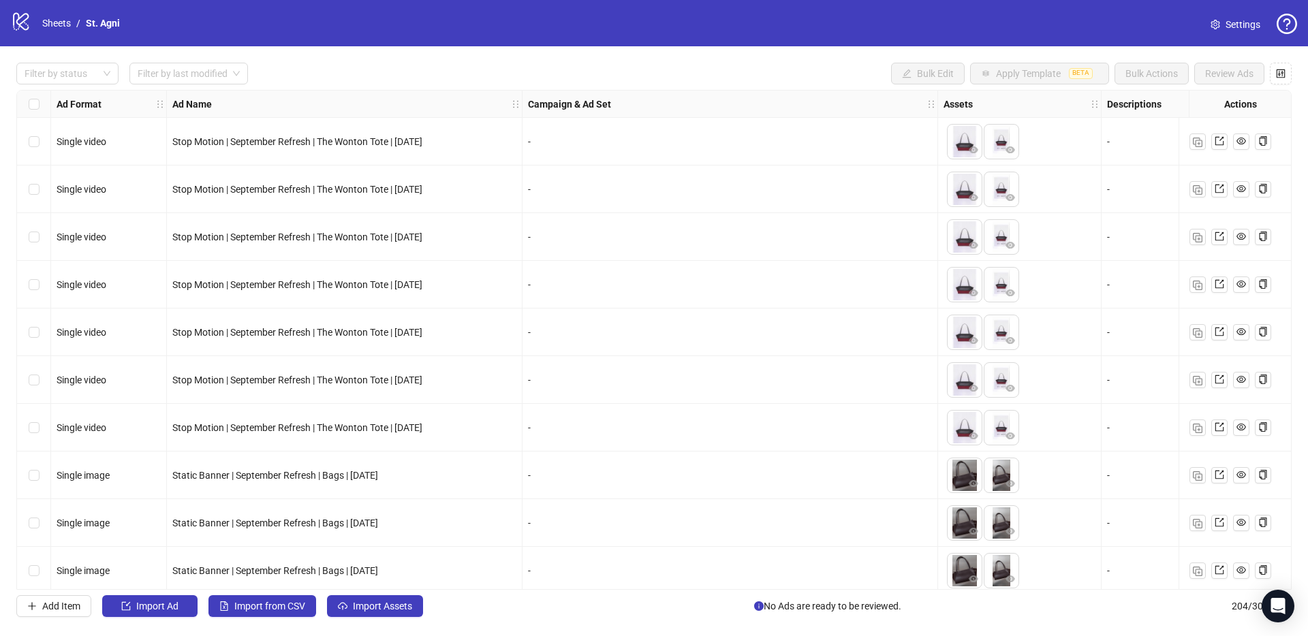
click at [1222, 21] on link "Settings" at bounding box center [1236, 25] width 72 height 22
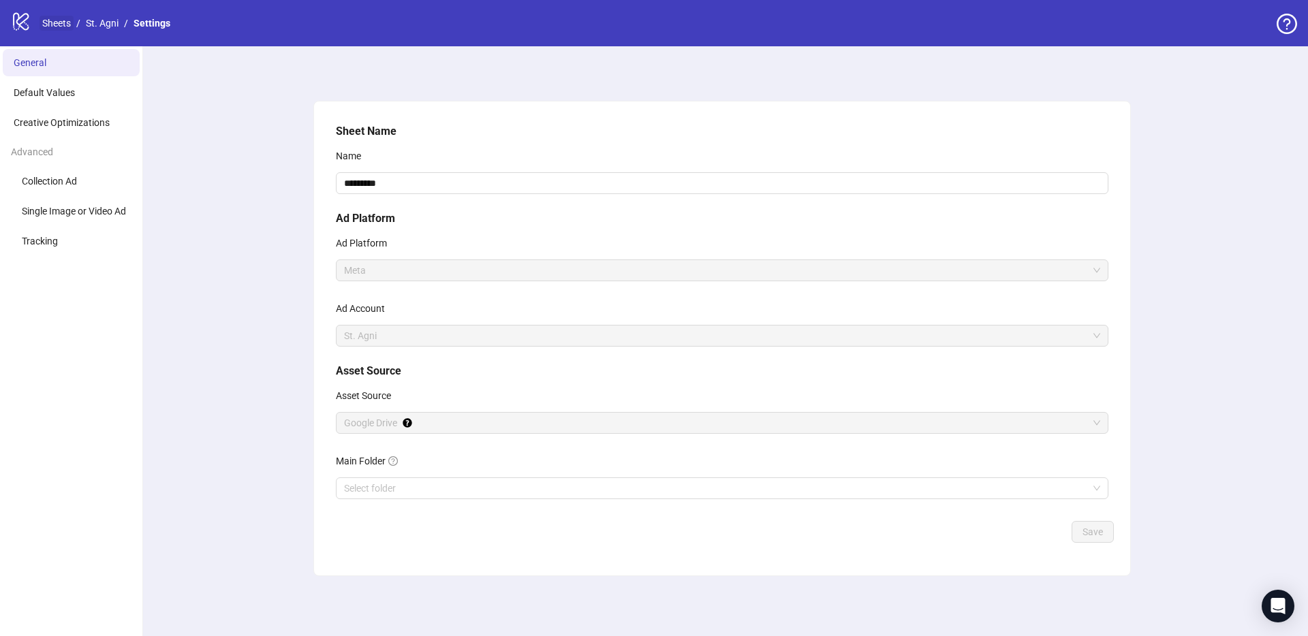
click at [56, 25] on link "Sheets" at bounding box center [57, 23] width 34 height 15
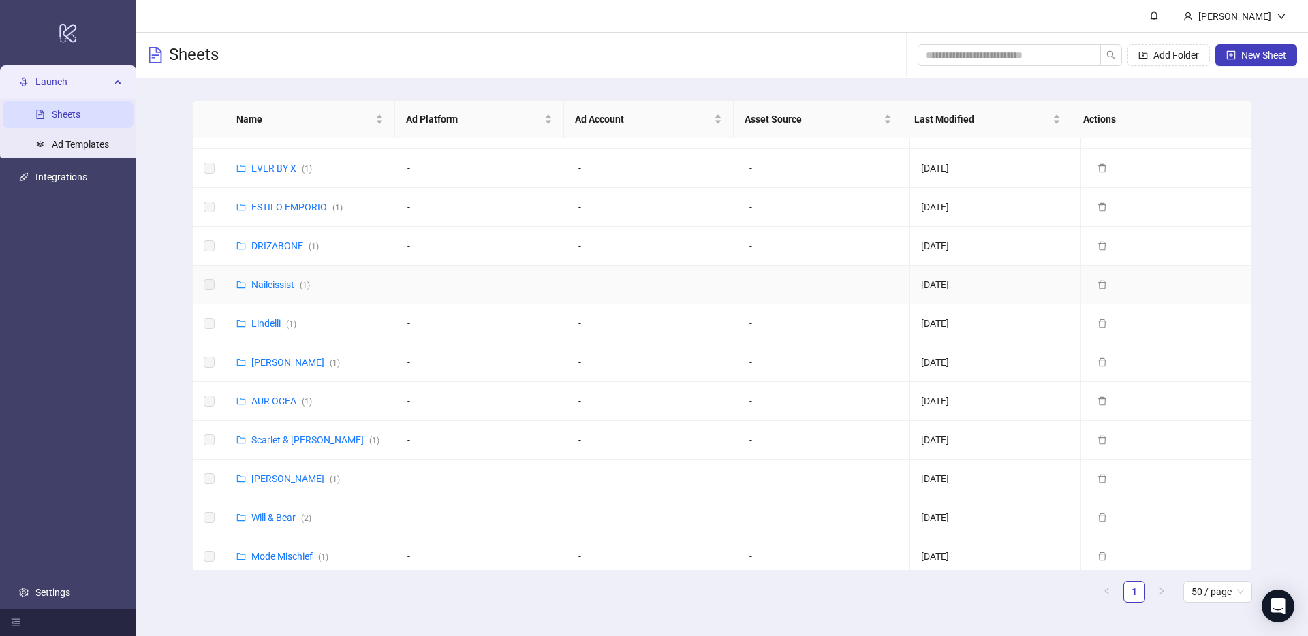
scroll to position [497, 0]
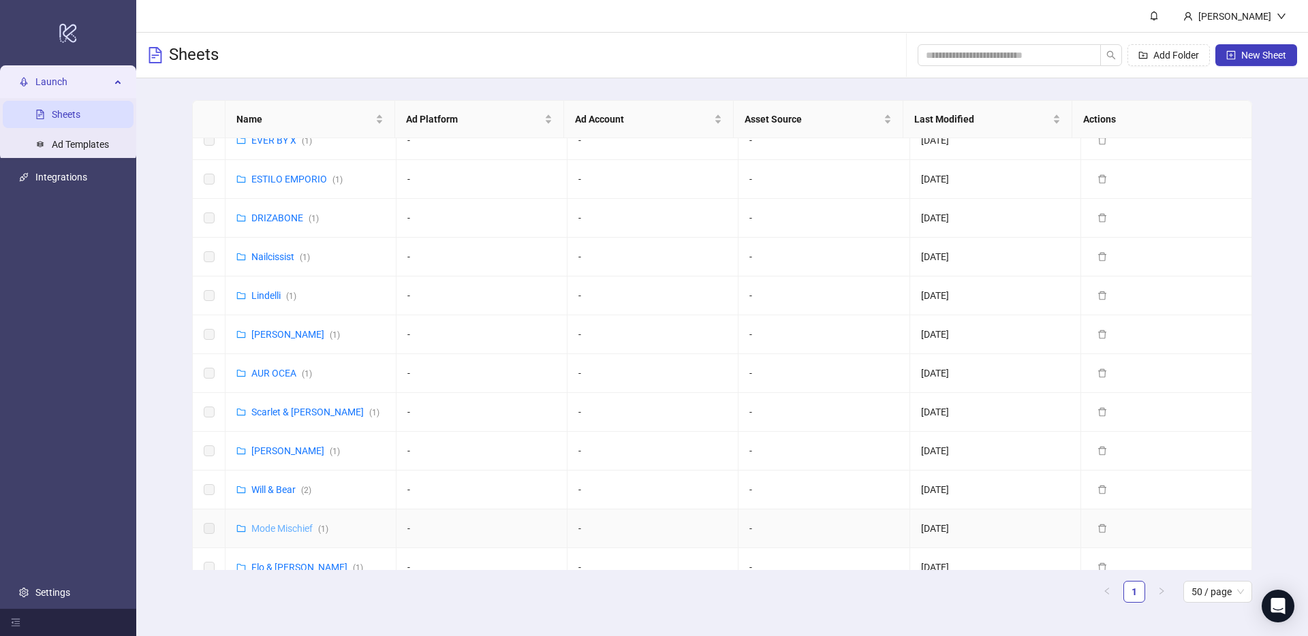
click at [294, 523] on link "Mode Mischief ( 1 )" at bounding box center [289, 528] width 77 height 11
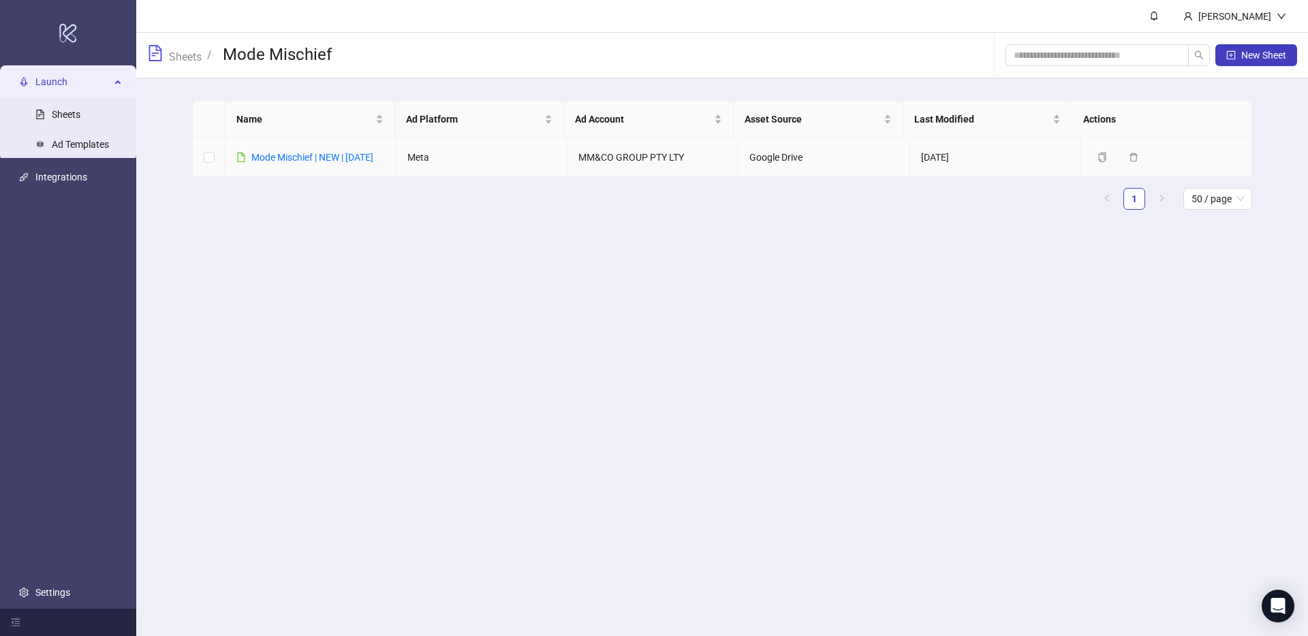
click at [295, 165] on div "Mode Mischief | NEW | [DATE]" at bounding box center [312, 157] width 122 height 15
click at [295, 155] on link "Mode Mischief | NEW | [DATE]" at bounding box center [312, 157] width 122 height 11
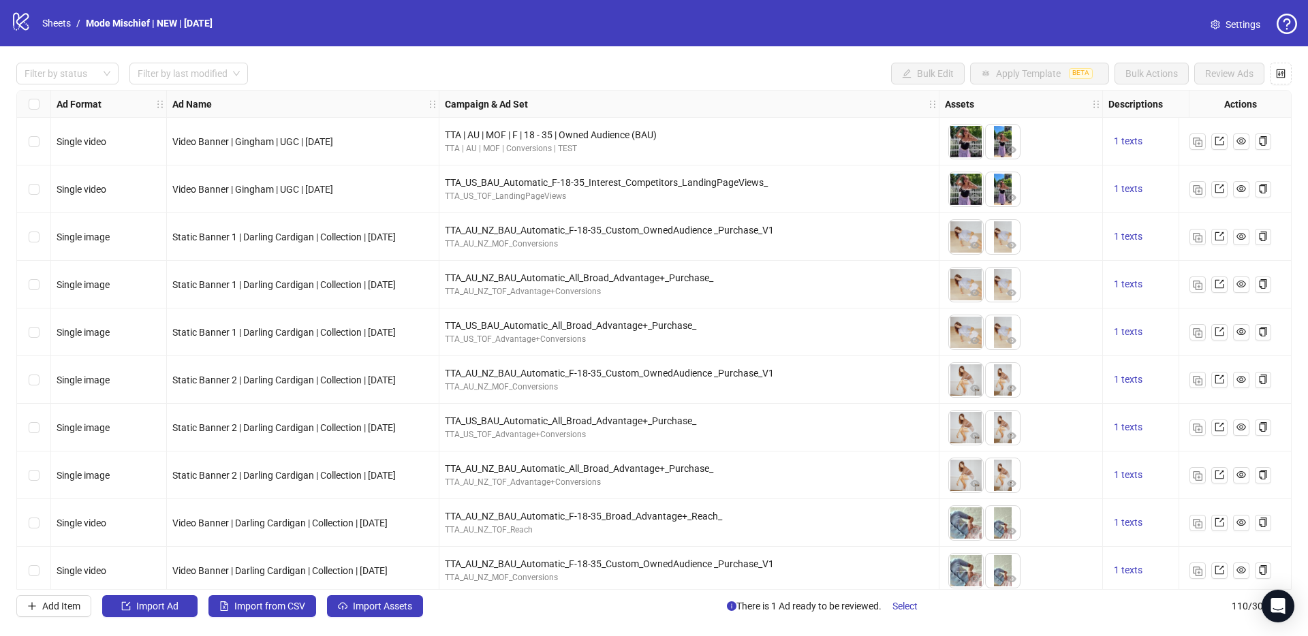
click at [1218, 20] on icon "setting" at bounding box center [1216, 25] width 10 height 10
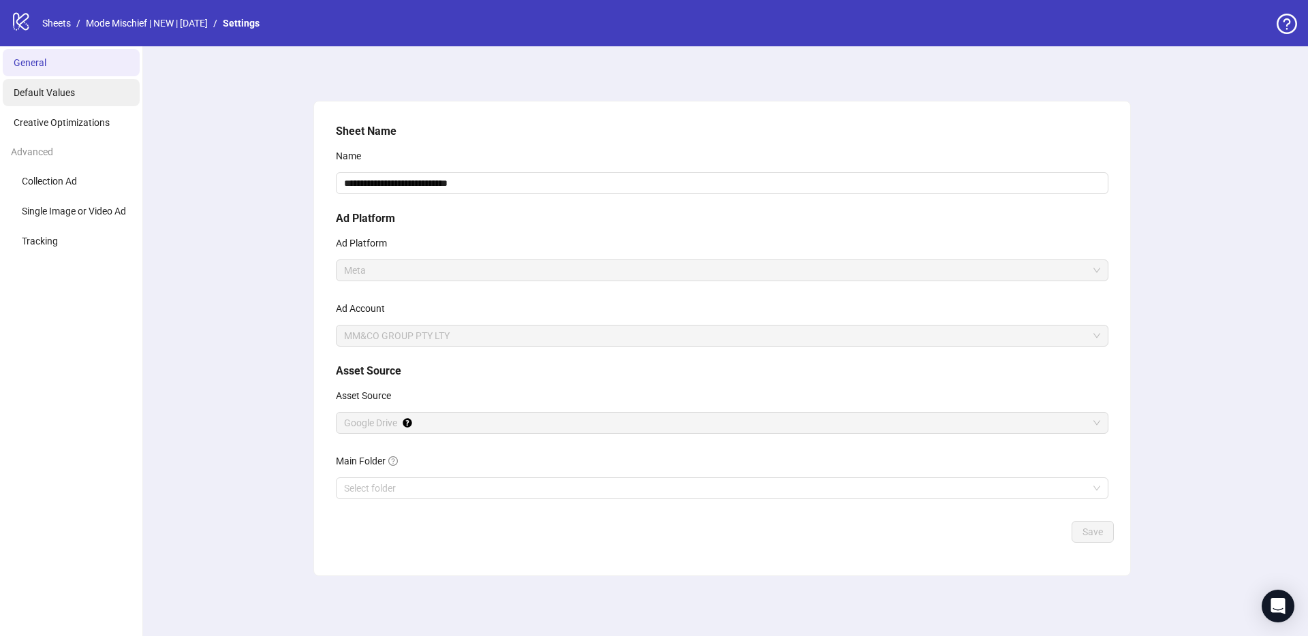
click at [52, 95] on span "Default Values" at bounding box center [44, 92] width 61 height 11
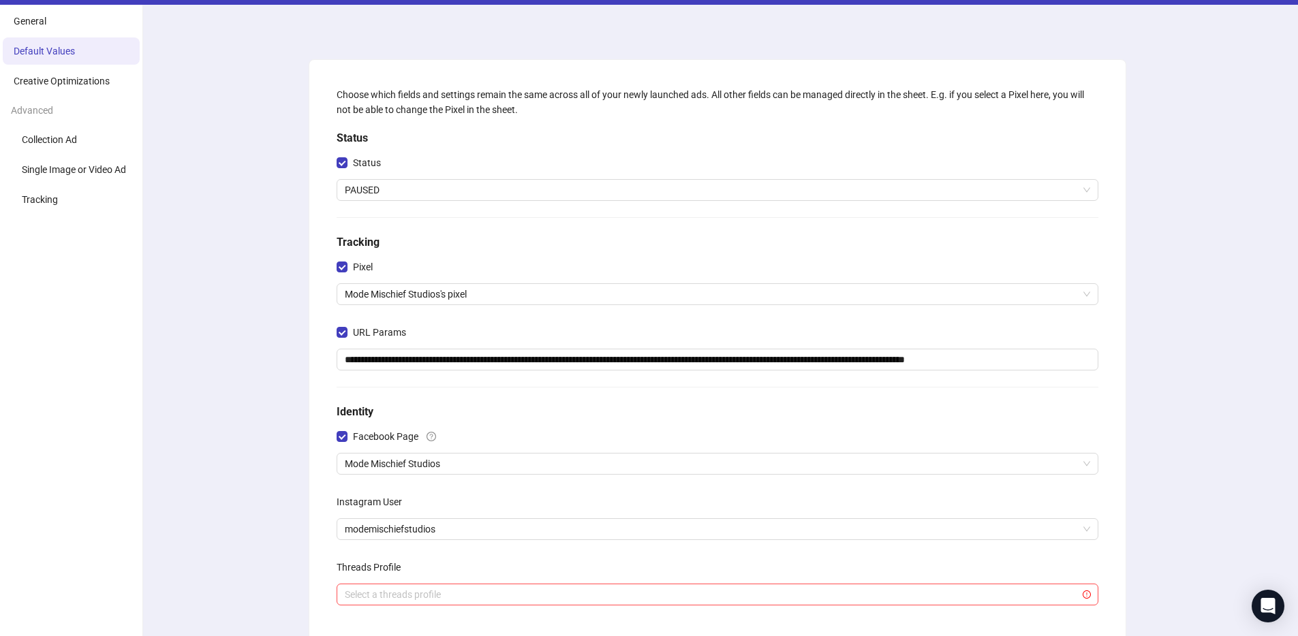
scroll to position [37, 0]
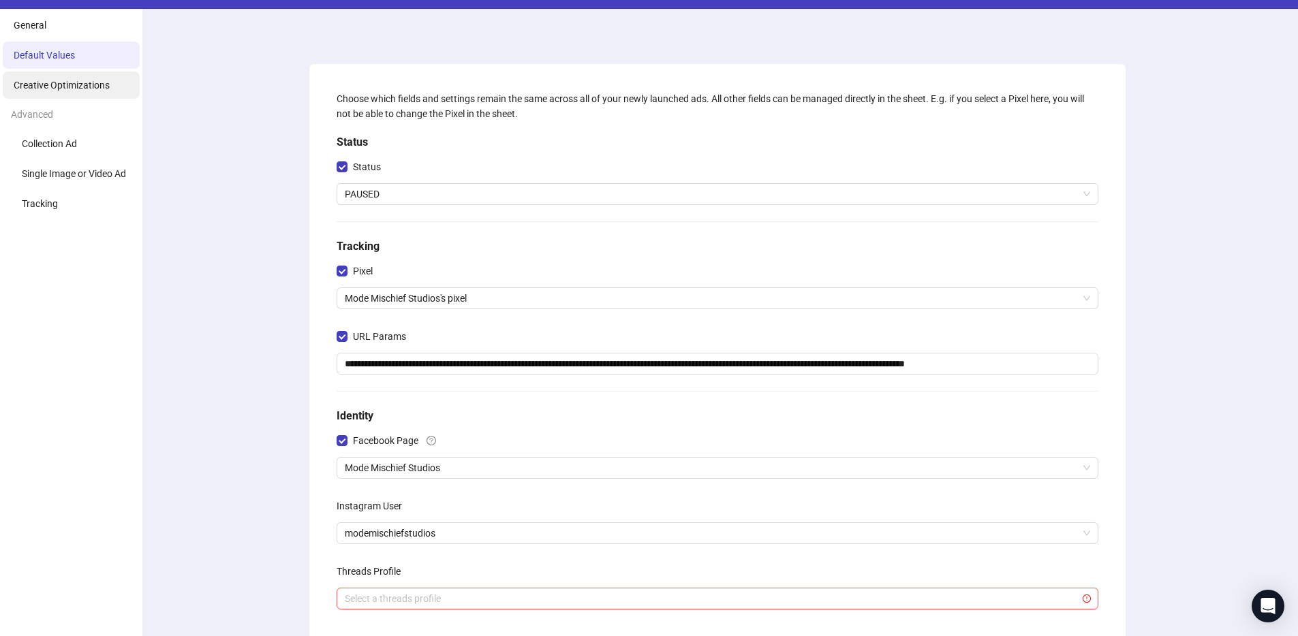
click at [57, 91] on li "Creative Optimizations" at bounding box center [71, 85] width 137 height 27
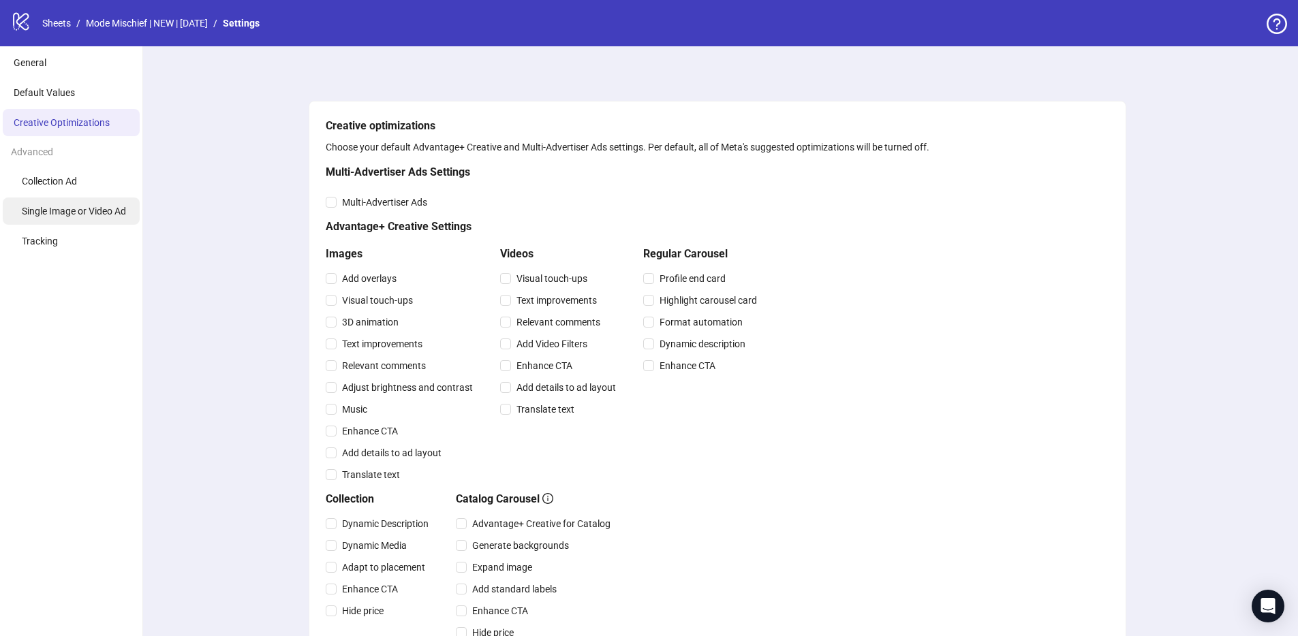
click at [76, 204] on li "Single Image or Video Ad" at bounding box center [71, 211] width 137 height 27
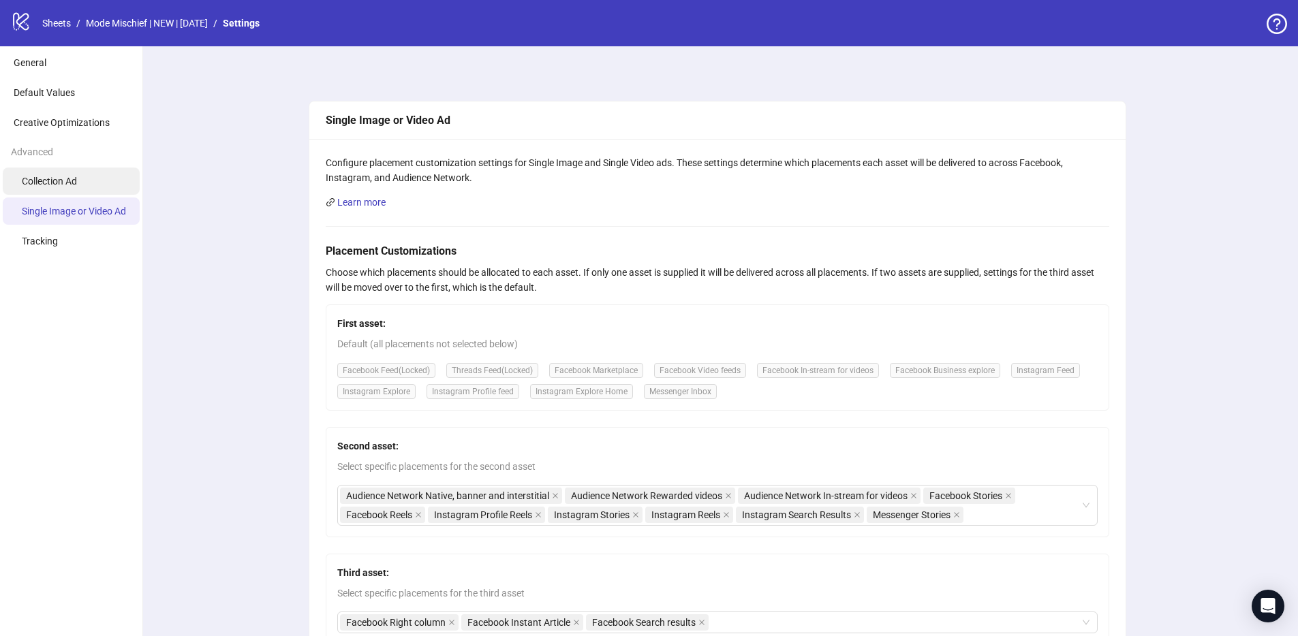
click at [69, 186] on span "Collection Ad" at bounding box center [49, 181] width 55 height 11
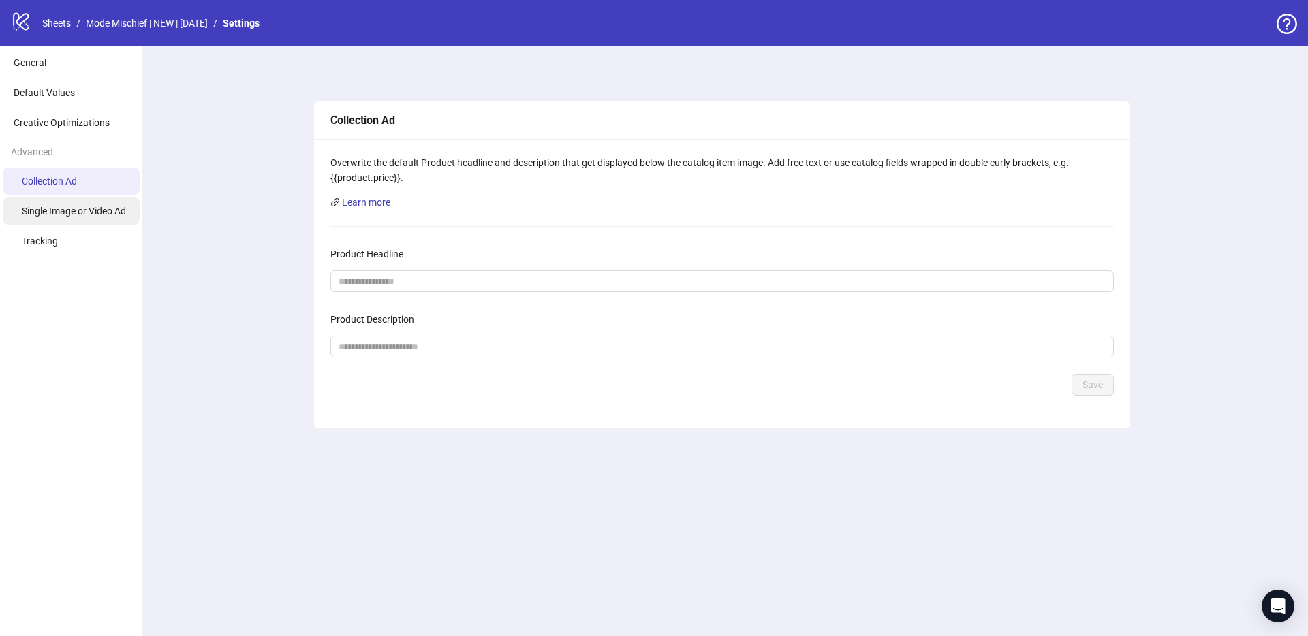
click at [91, 217] on li "Single Image or Video Ad" at bounding box center [71, 211] width 137 height 27
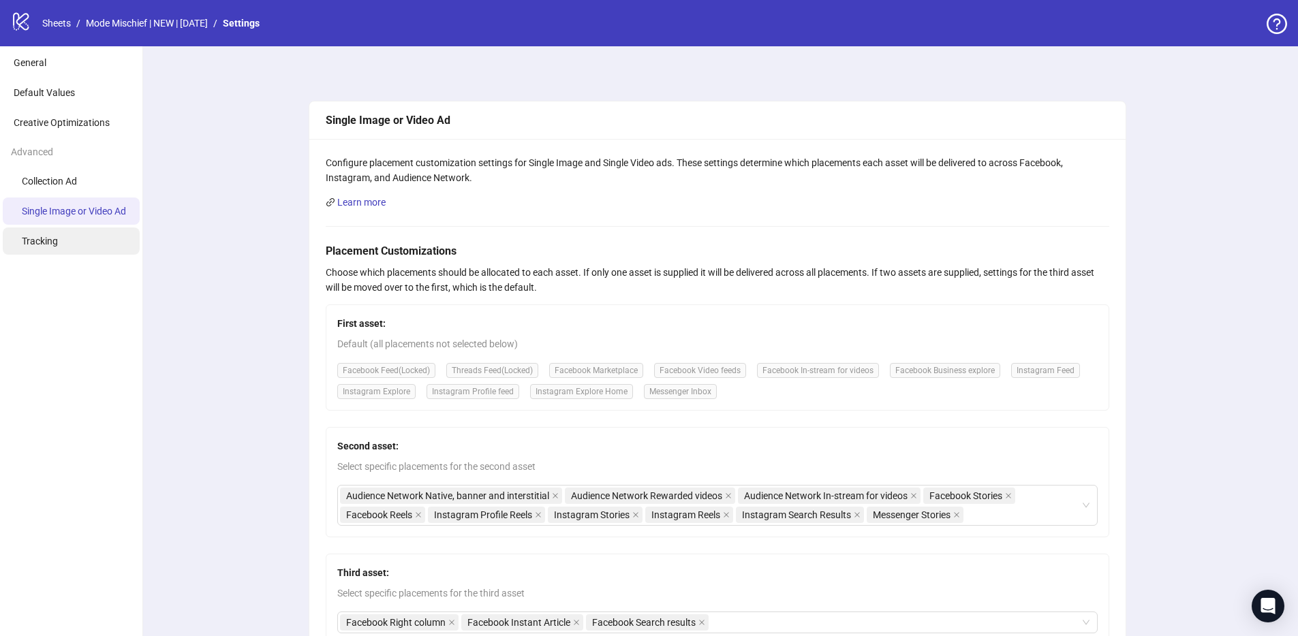
click at [100, 236] on li "Tracking" at bounding box center [71, 241] width 137 height 27
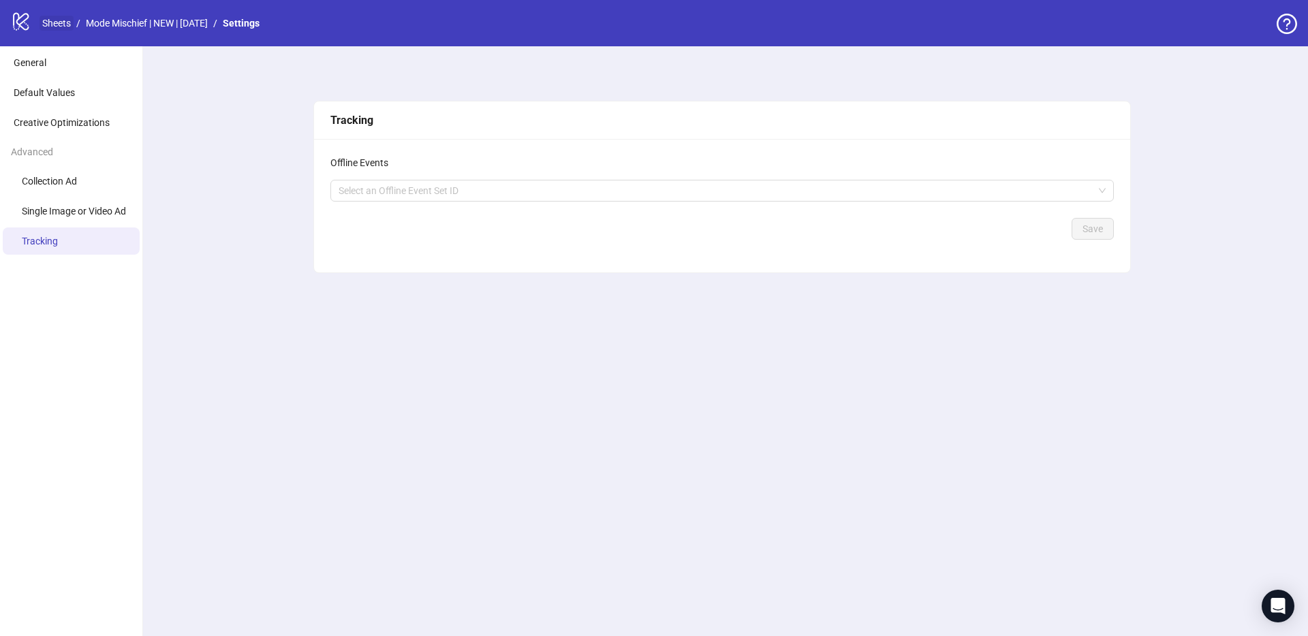
click at [52, 27] on link "Sheets" at bounding box center [57, 23] width 34 height 15
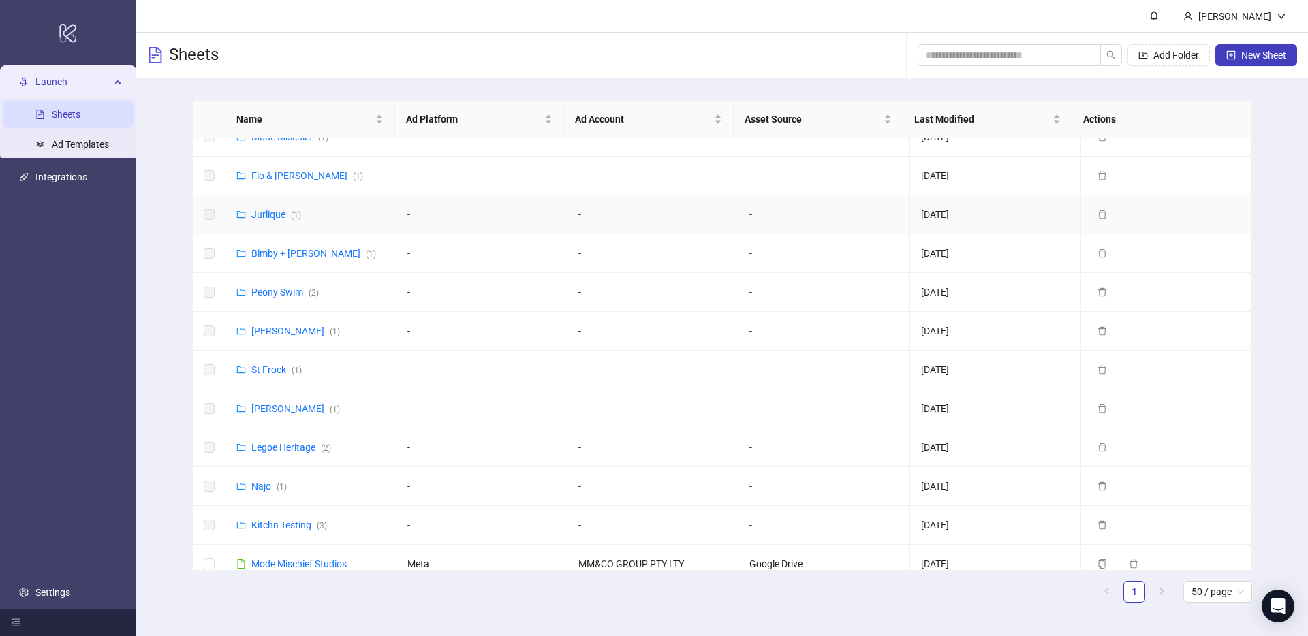
scroll to position [899, 0]
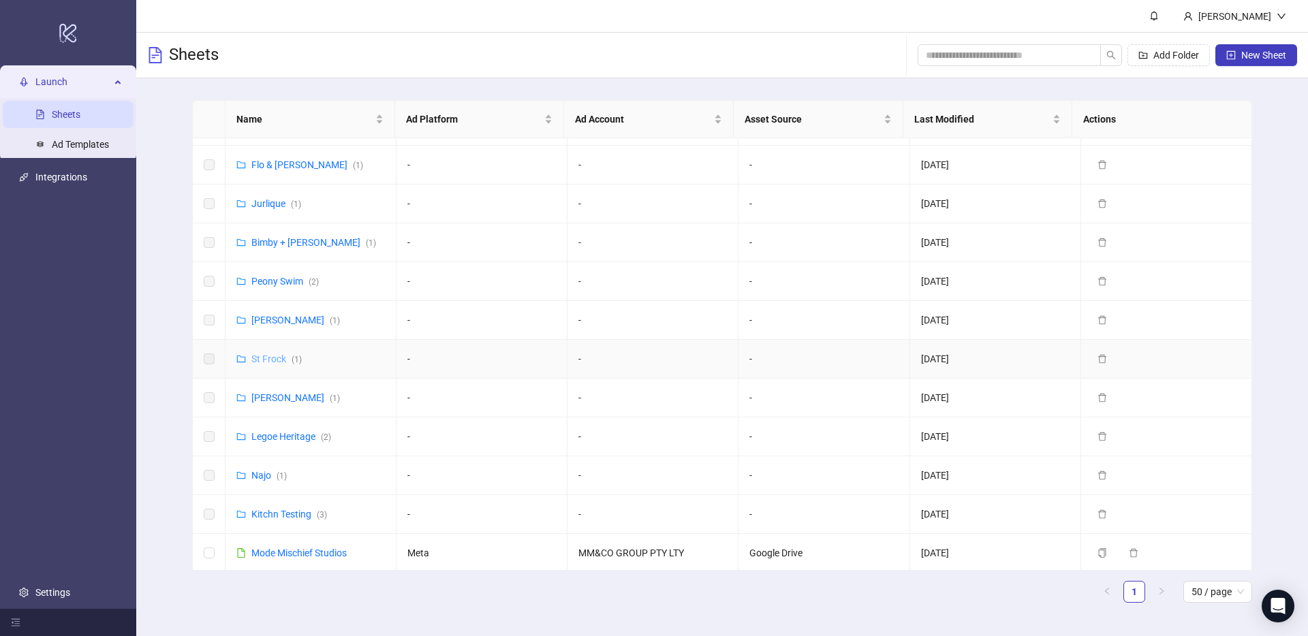
click at [262, 354] on link "St Frock ( 1 )" at bounding box center [276, 359] width 50 height 11
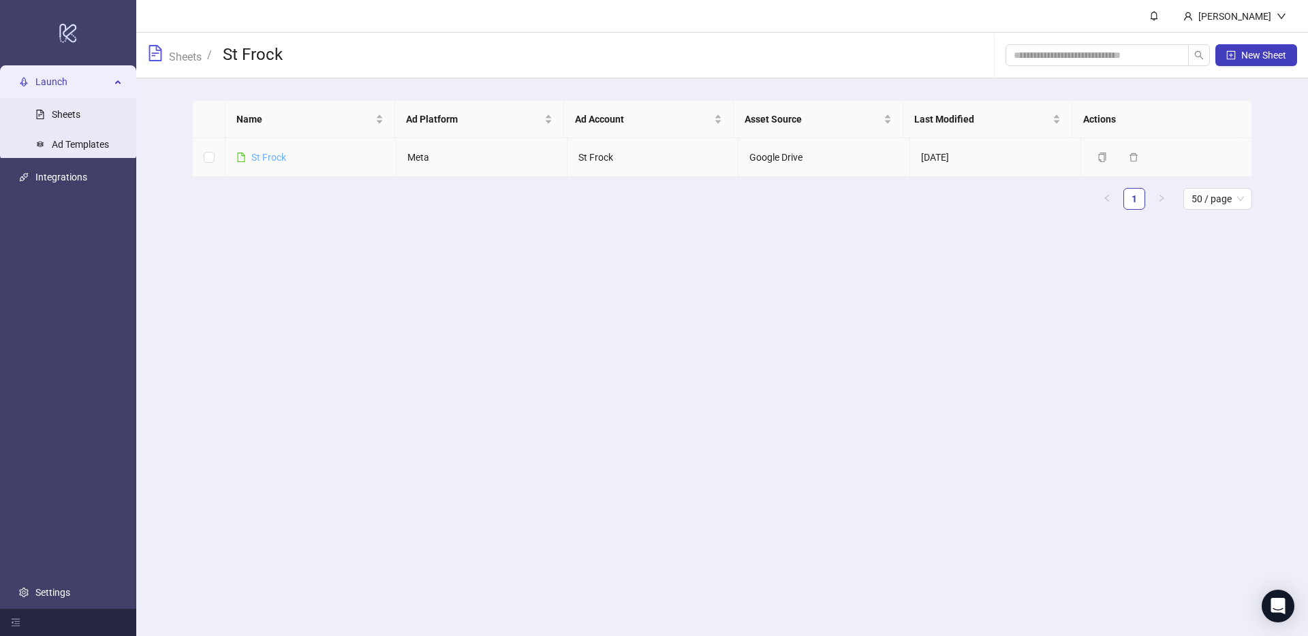
click at [285, 153] on link "St Frock" at bounding box center [268, 157] width 35 height 11
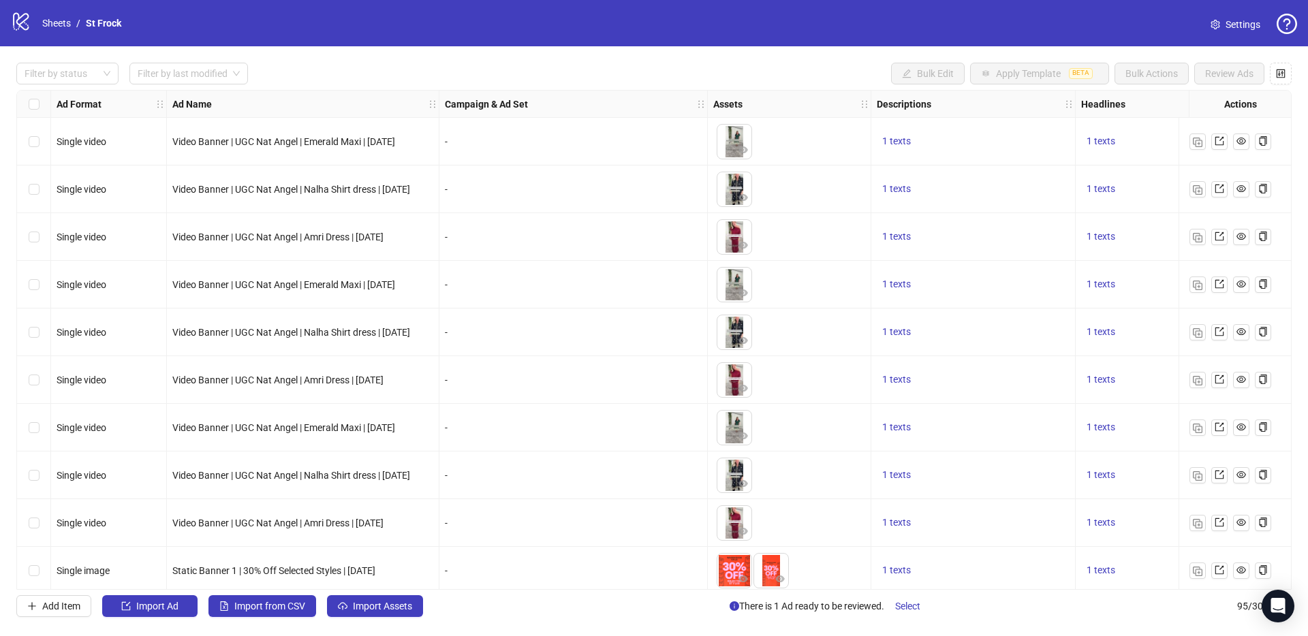
click at [1255, 28] on span "Settings" at bounding box center [1243, 24] width 35 height 15
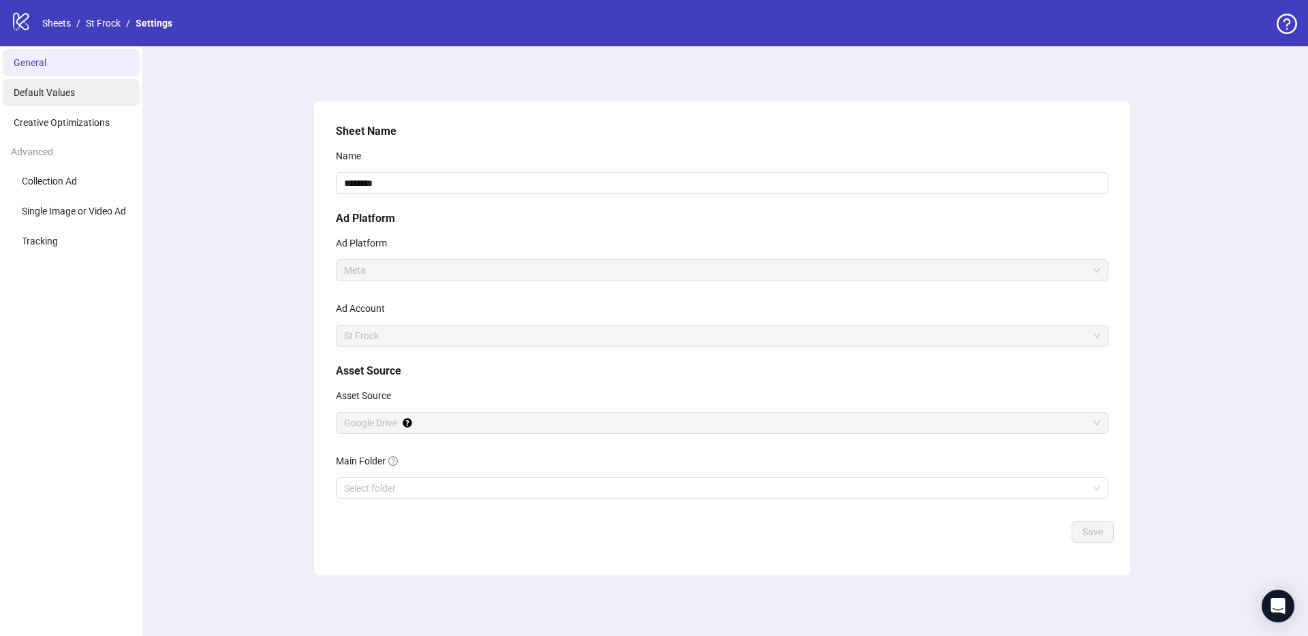
click at [103, 92] on li "Default Values" at bounding box center [71, 92] width 137 height 27
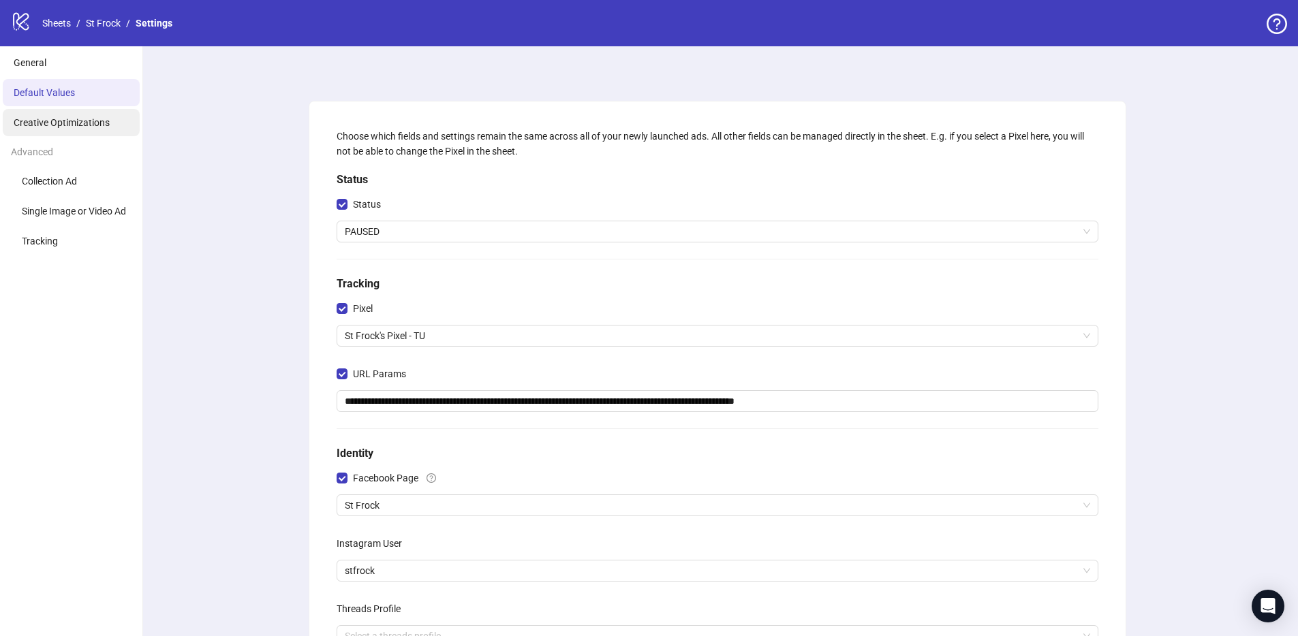
click at [49, 134] on li "Creative Optimizations" at bounding box center [71, 122] width 137 height 27
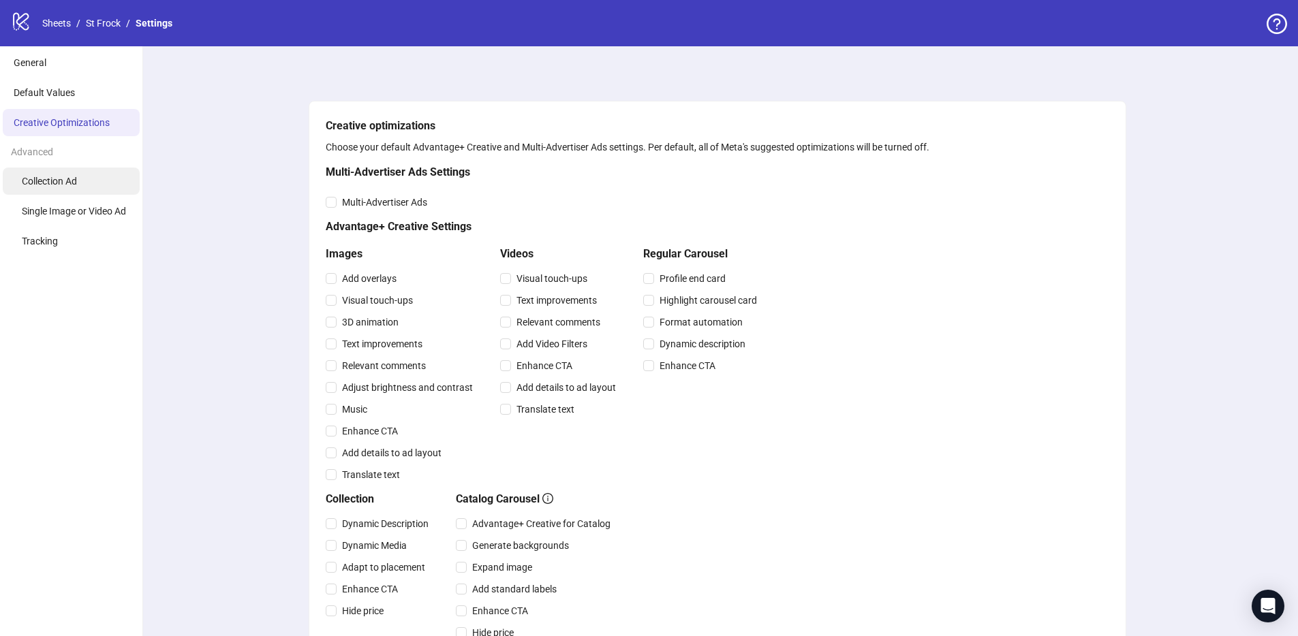
click at [58, 187] on li "Collection Ad" at bounding box center [71, 181] width 137 height 27
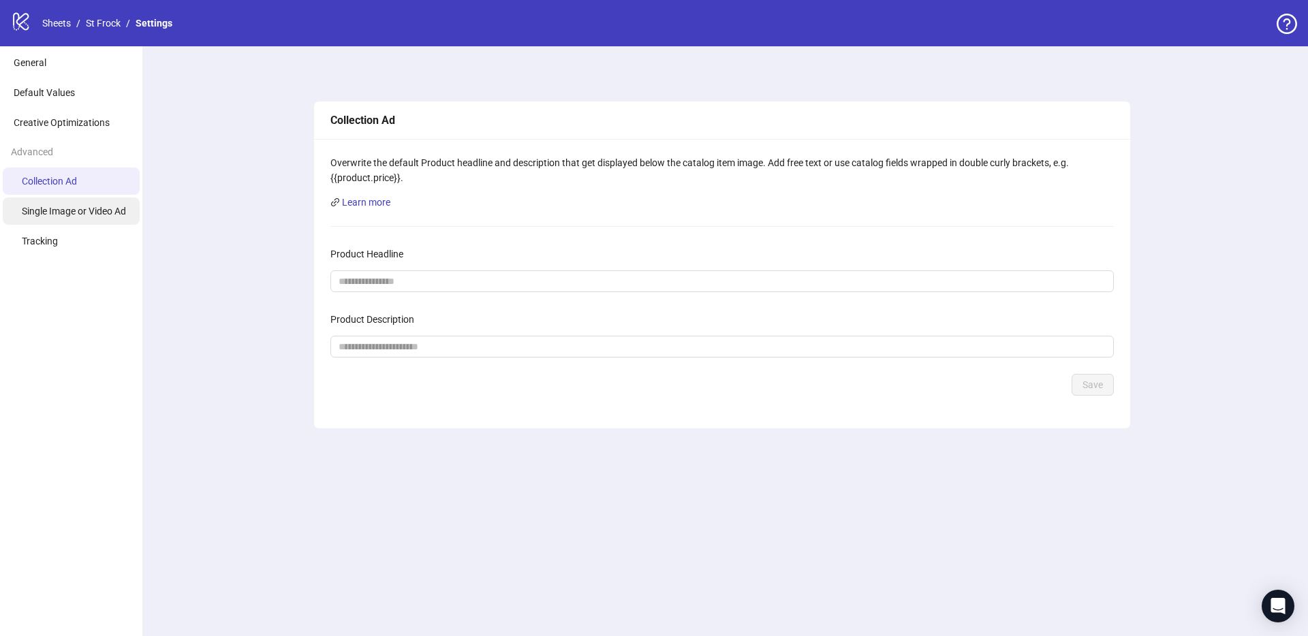
click at [106, 215] on span "Single Image or Video Ad" at bounding box center [74, 211] width 104 height 11
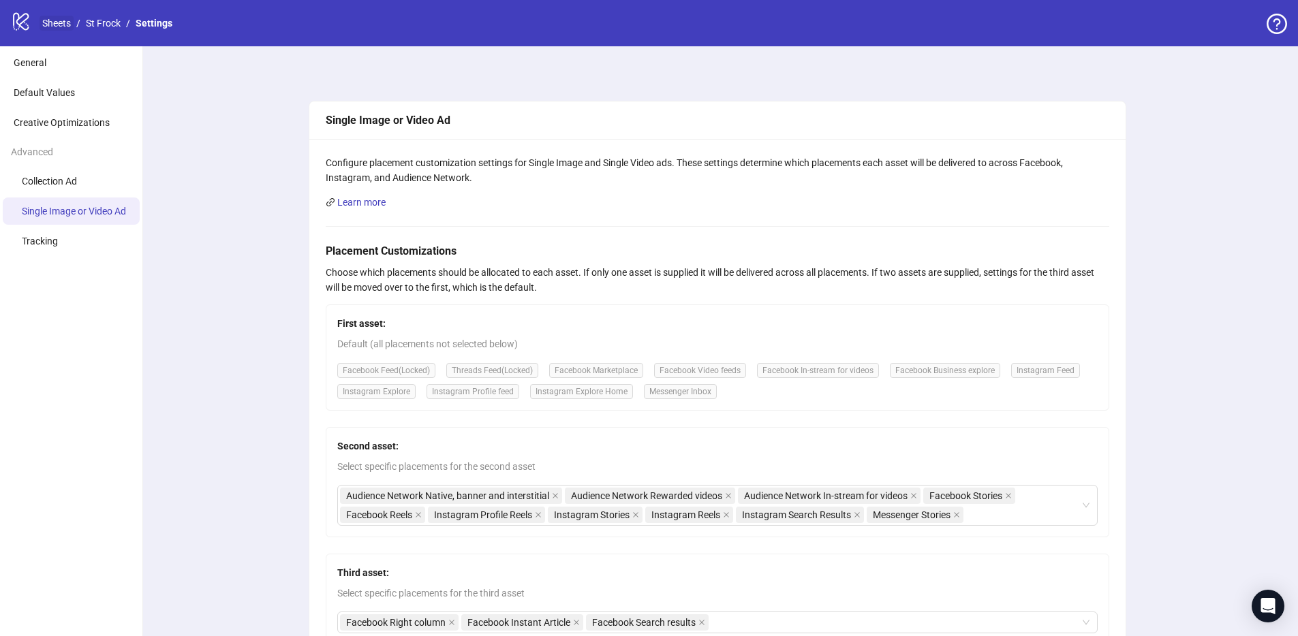
click at [51, 22] on link "Sheets" at bounding box center [57, 23] width 34 height 15
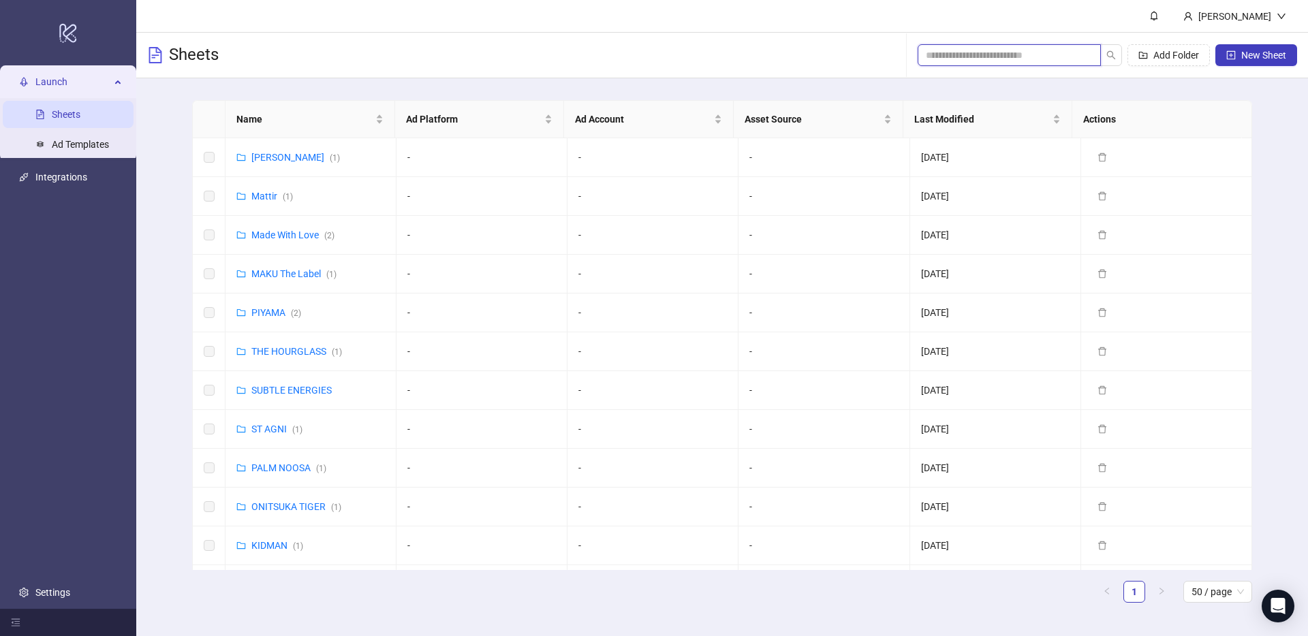
click at [1005, 57] on input "search" at bounding box center [1004, 55] width 156 height 15
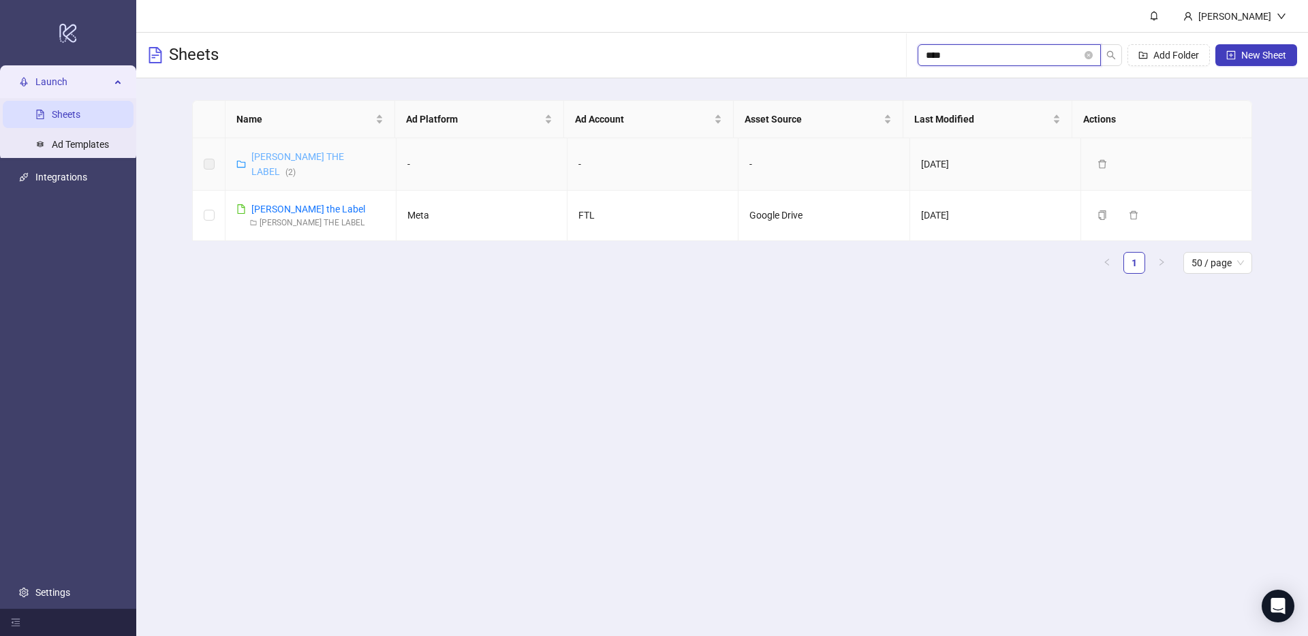
type input "****"
click at [279, 159] on link "FLOOK THE LABEL ( 2 )" at bounding box center [297, 164] width 93 height 26
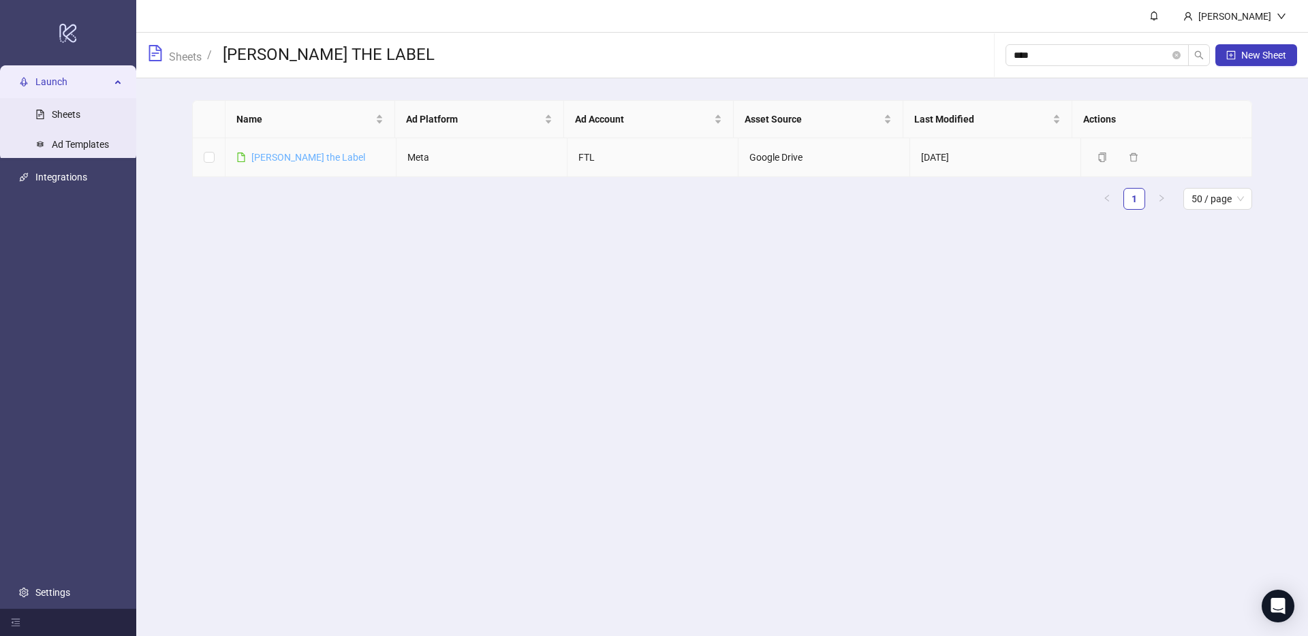
click at [279, 159] on link "FLook the Label" at bounding box center [308, 157] width 114 height 11
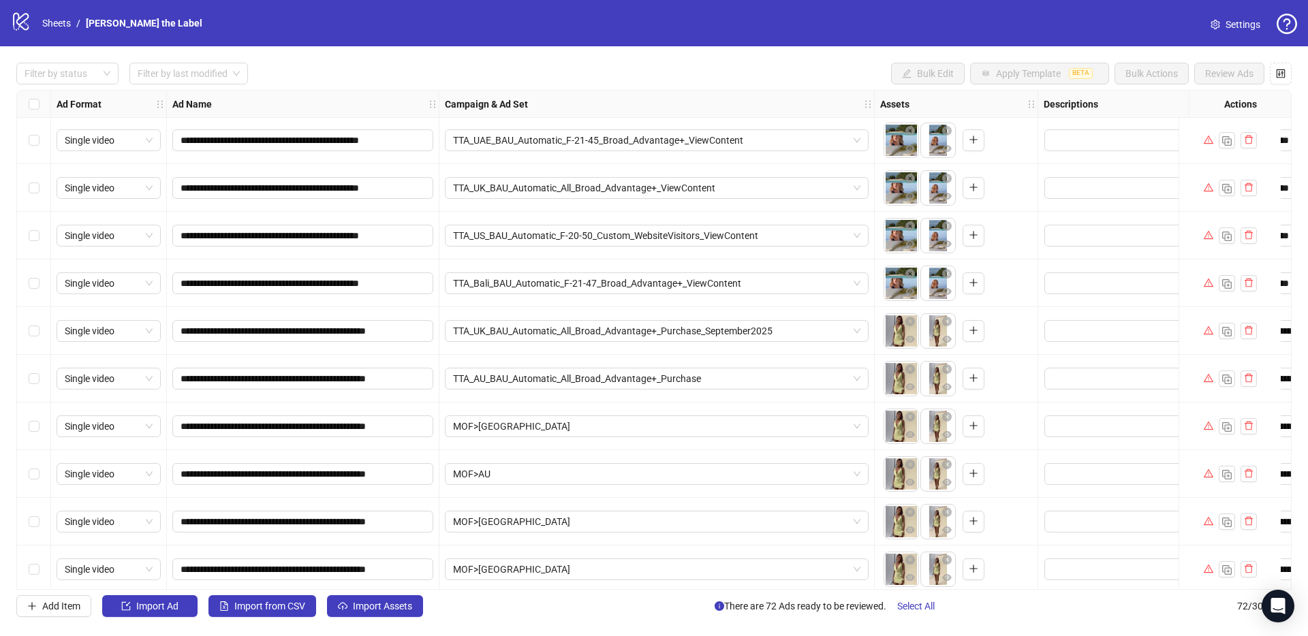
scroll to position [365, 0]
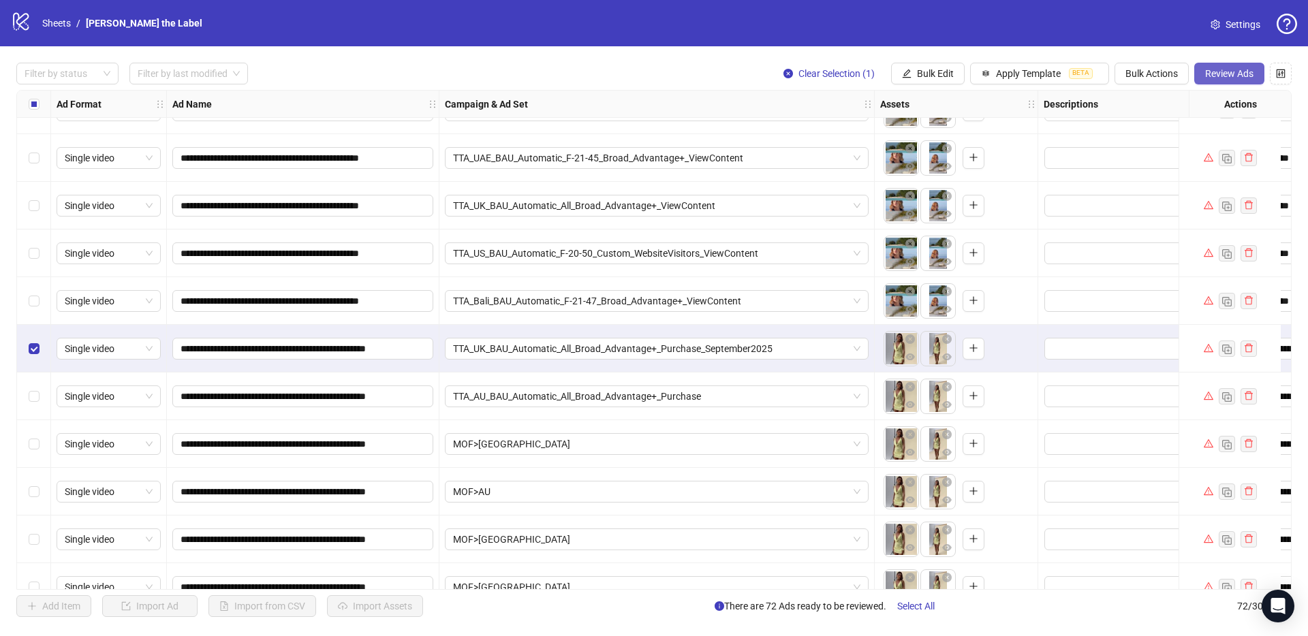
click at [1219, 80] on button "Review Ads" at bounding box center [1229, 74] width 70 height 22
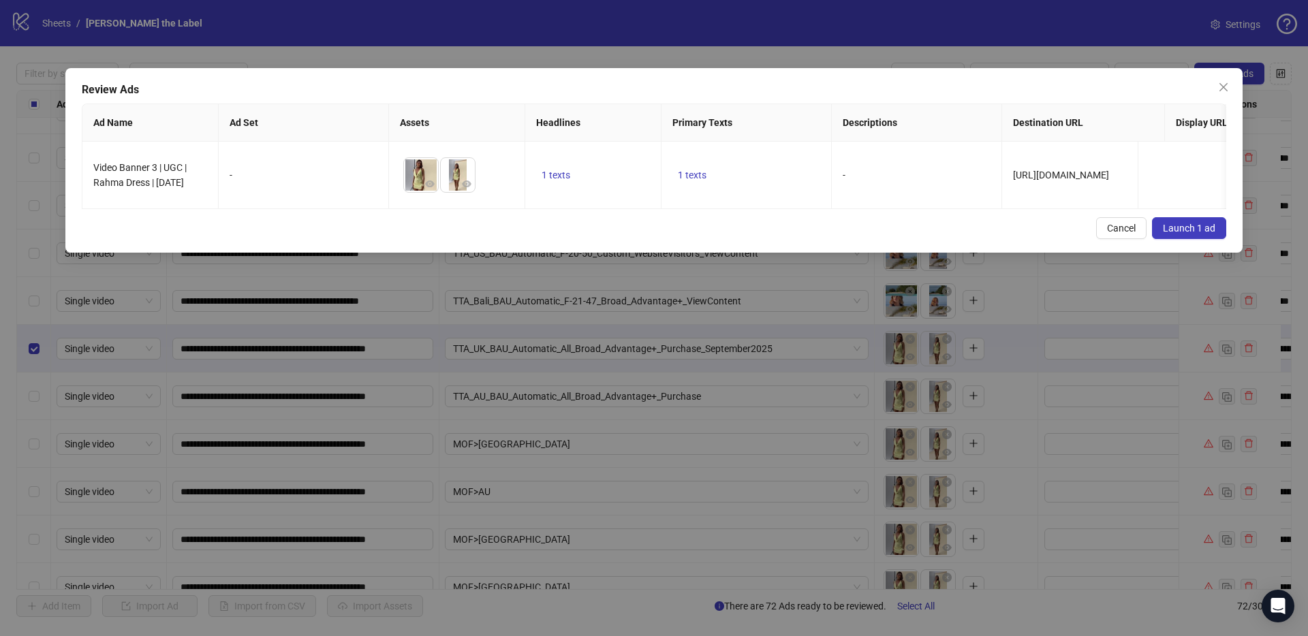
click at [1181, 234] on span "Launch 1 ad" at bounding box center [1189, 228] width 52 height 11
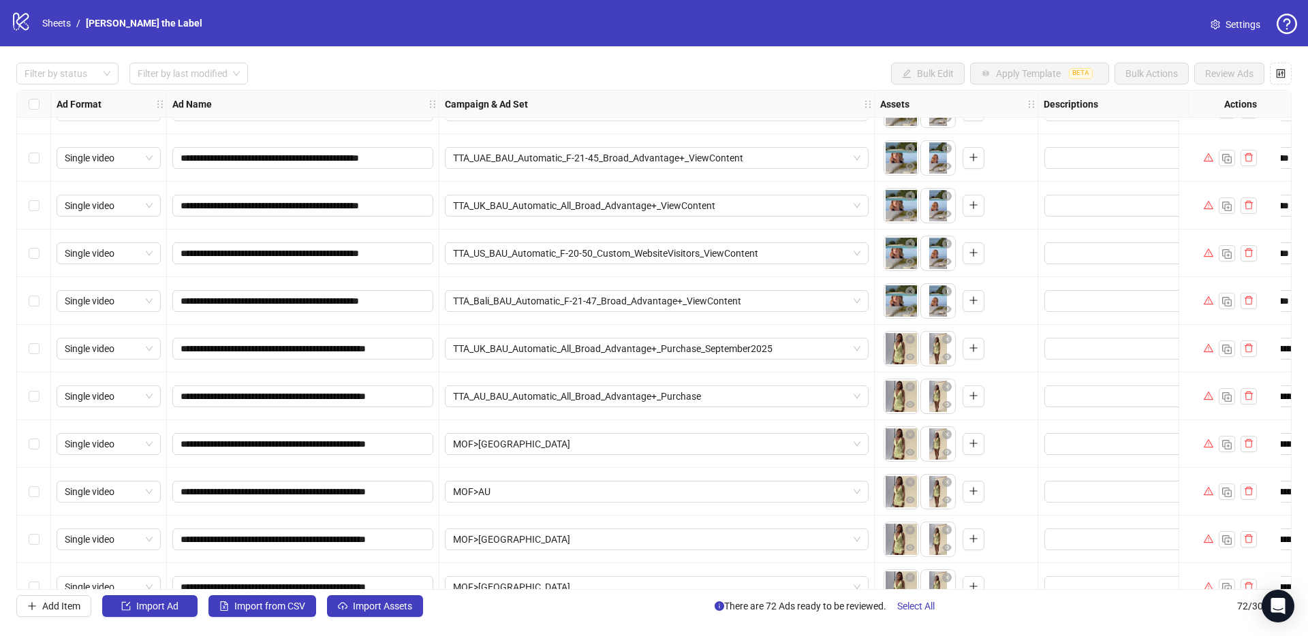
click at [1229, 27] on span "Settings" at bounding box center [1243, 24] width 35 height 15
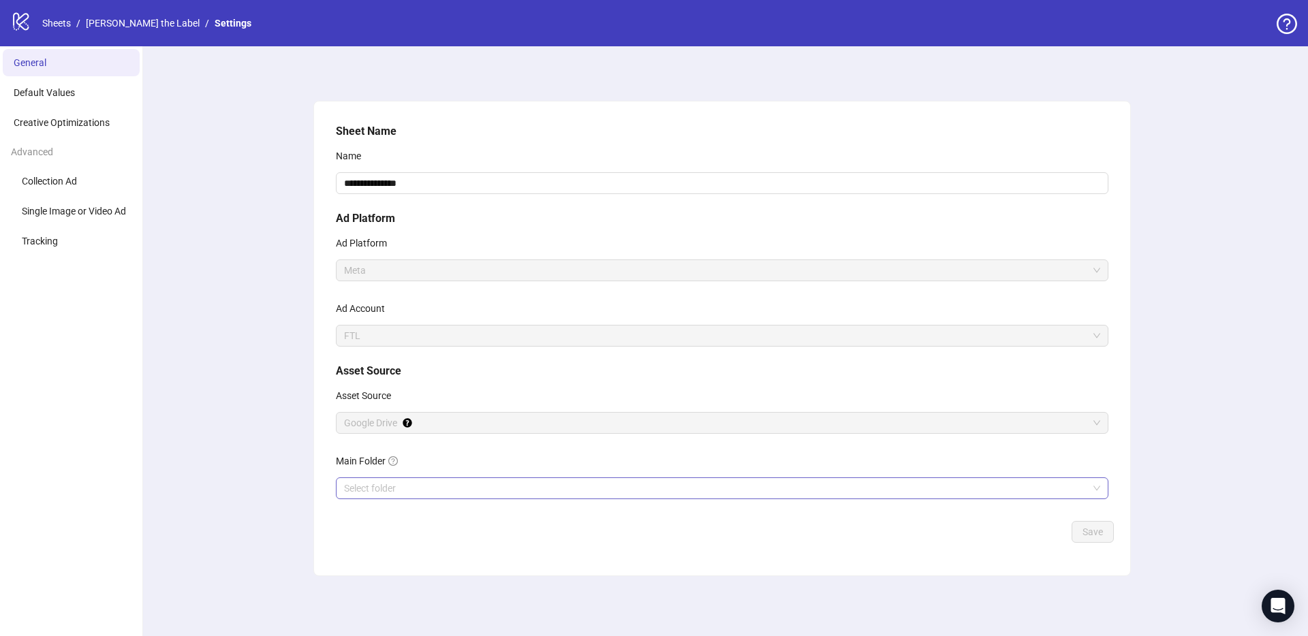
click at [384, 492] on input "Main Folder" at bounding box center [716, 488] width 744 height 20
click at [65, 25] on link "Sheets" at bounding box center [57, 23] width 34 height 15
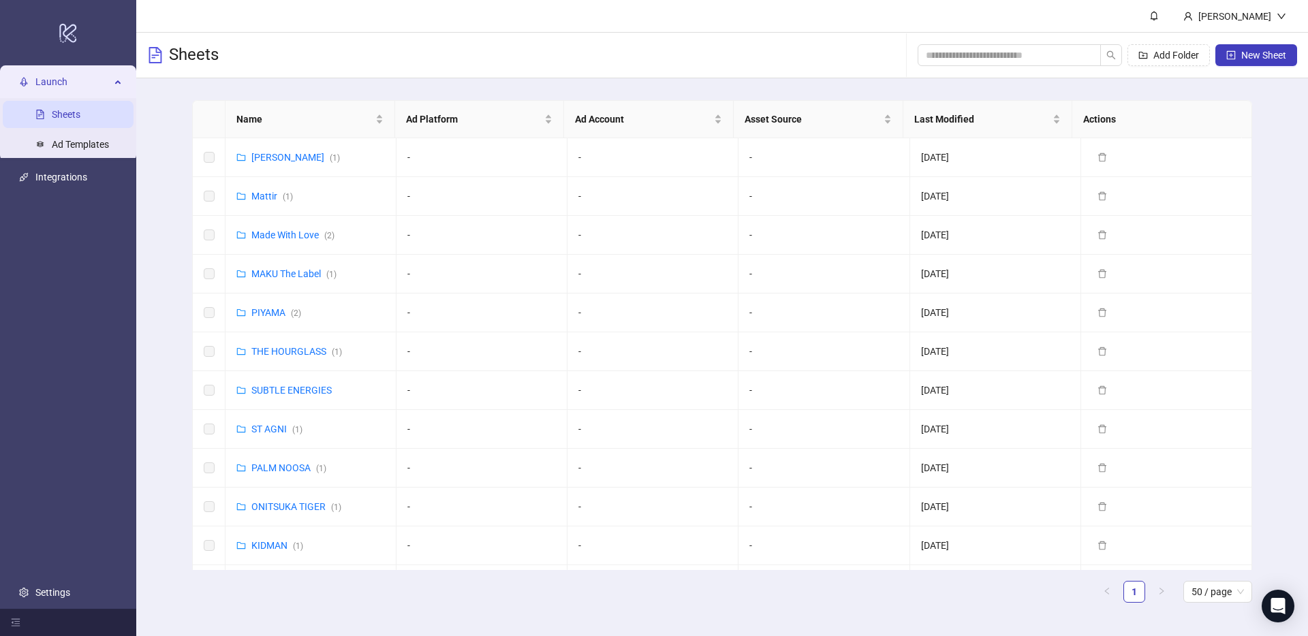
click at [1010, 67] on div "Add Folder New Sheet" at bounding box center [1108, 55] width 380 height 44
click at [989, 54] on input "search" at bounding box center [1004, 55] width 156 height 15
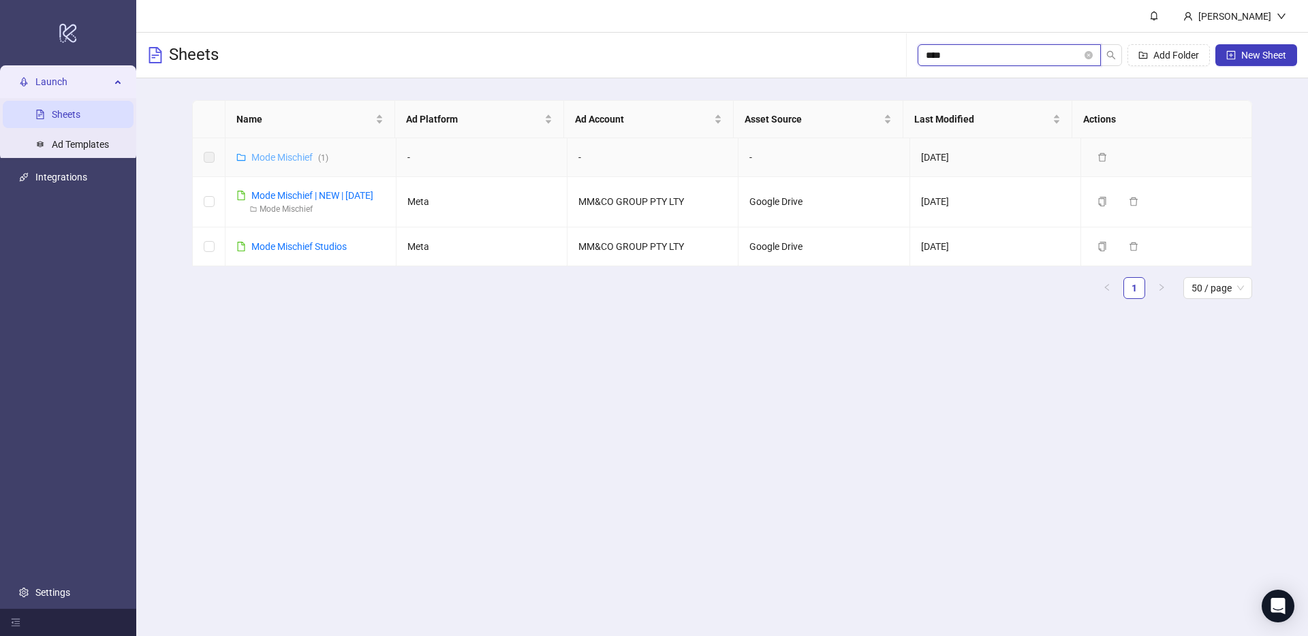
type input "****"
click at [292, 152] on link "Mode Mischief ( 1 )" at bounding box center [289, 157] width 77 height 11
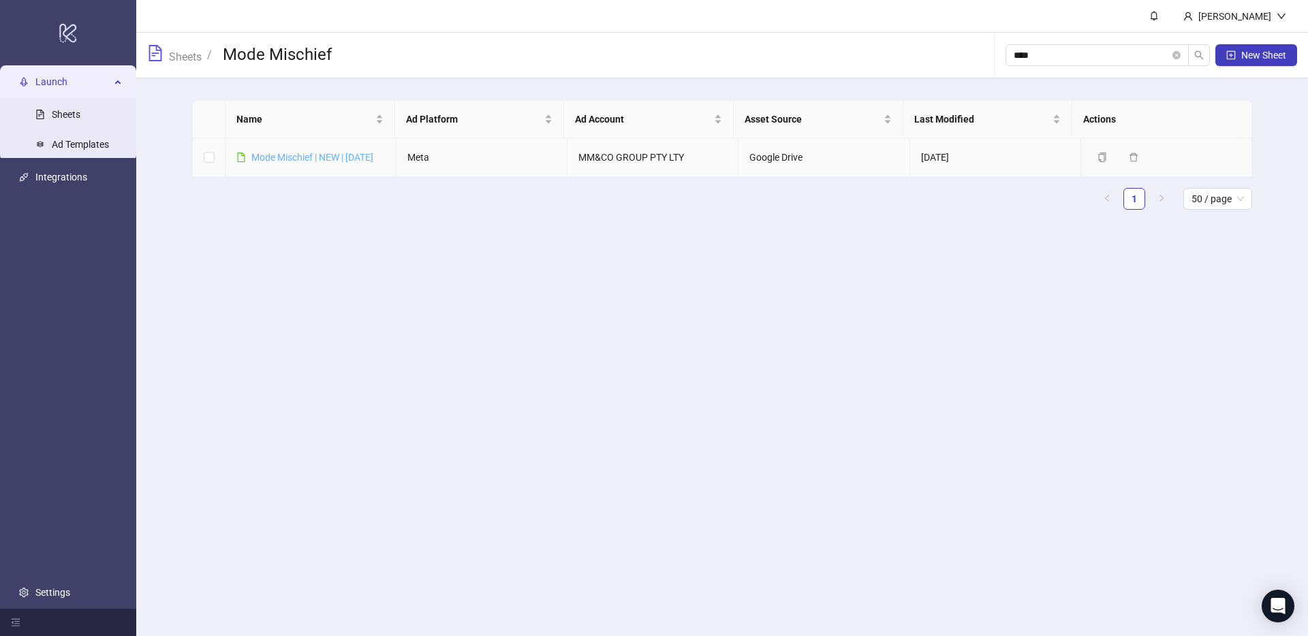
click at [283, 160] on link "Mode Mischief | NEW | [DATE]" at bounding box center [312, 157] width 122 height 11
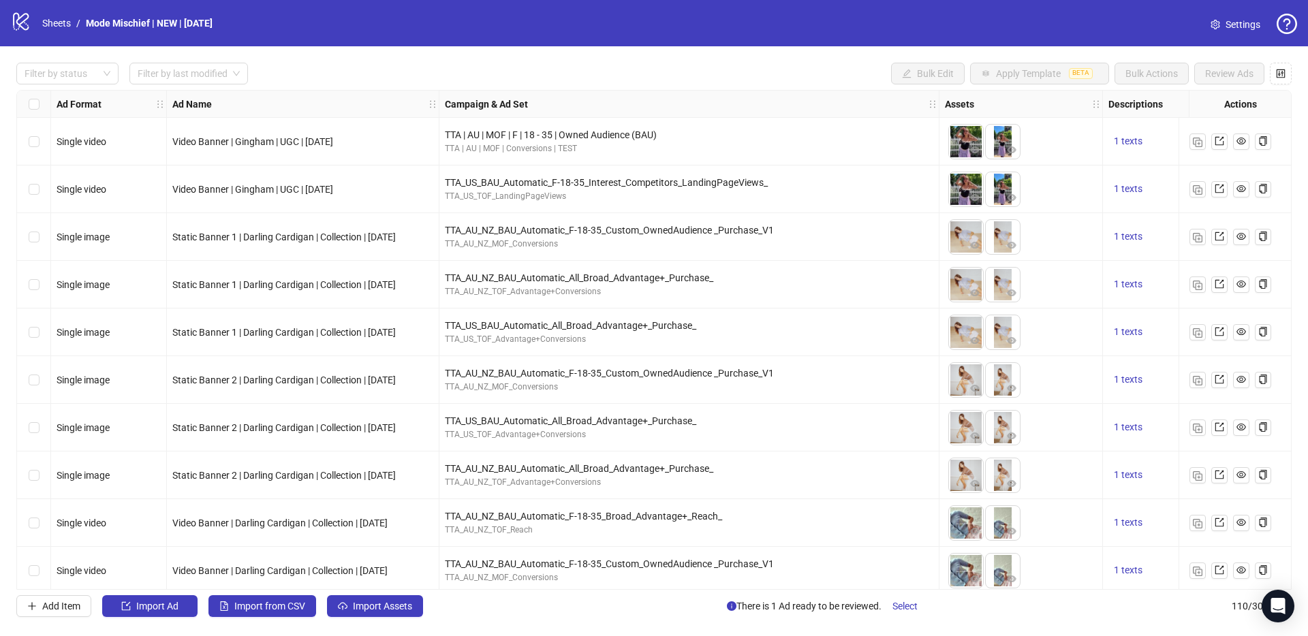
click at [1235, 10] on div "logo/logo-mobile Sheets / Mode Mischief | NEW | AUG 2025 Settings" at bounding box center [654, 23] width 1308 height 46
click at [1235, 23] on span "Settings" at bounding box center [1243, 24] width 35 height 15
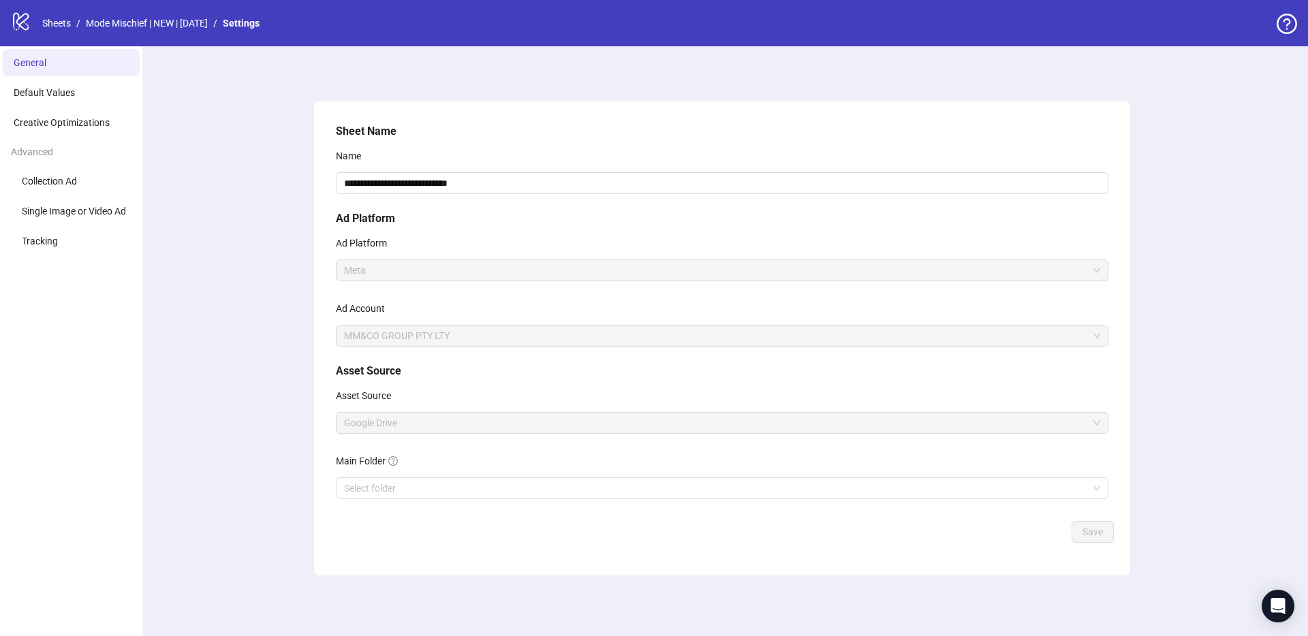
click at [261, 422] on div "**********" at bounding box center [722, 341] width 1172 height 590
click at [241, 199] on div "**********" at bounding box center [722, 341] width 1172 height 590
